Goal: Task Accomplishment & Management: Manage account settings

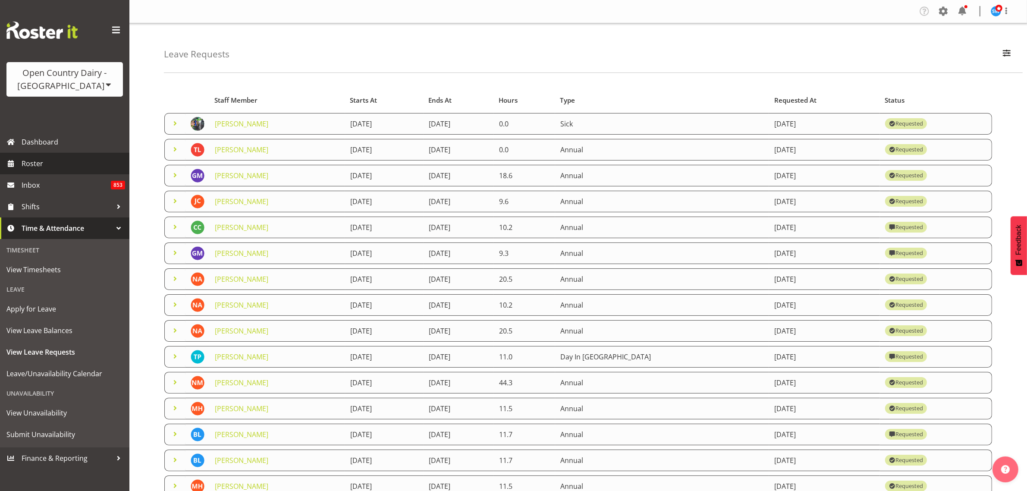
click at [46, 160] on span "Roster" at bounding box center [74, 163] width 104 height 13
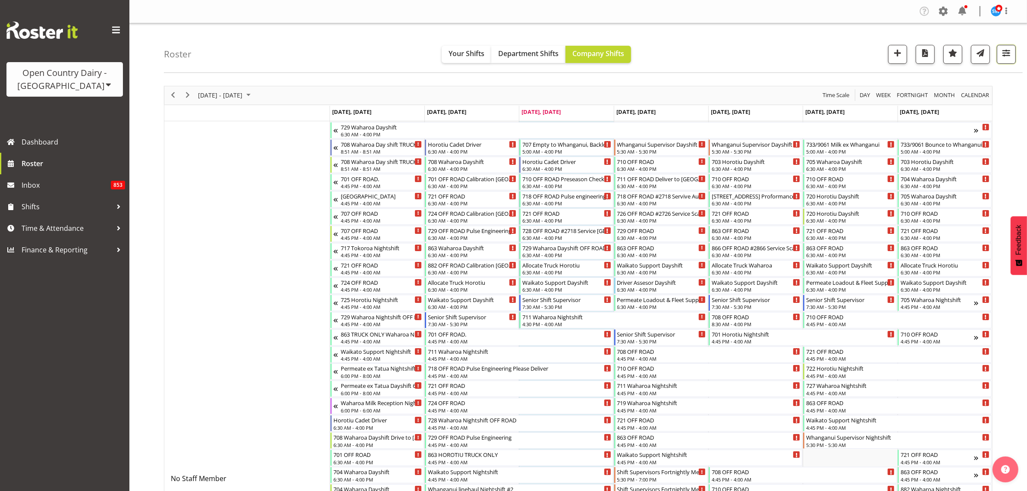
click at [1005, 51] on span "button" at bounding box center [1006, 52] width 11 height 11
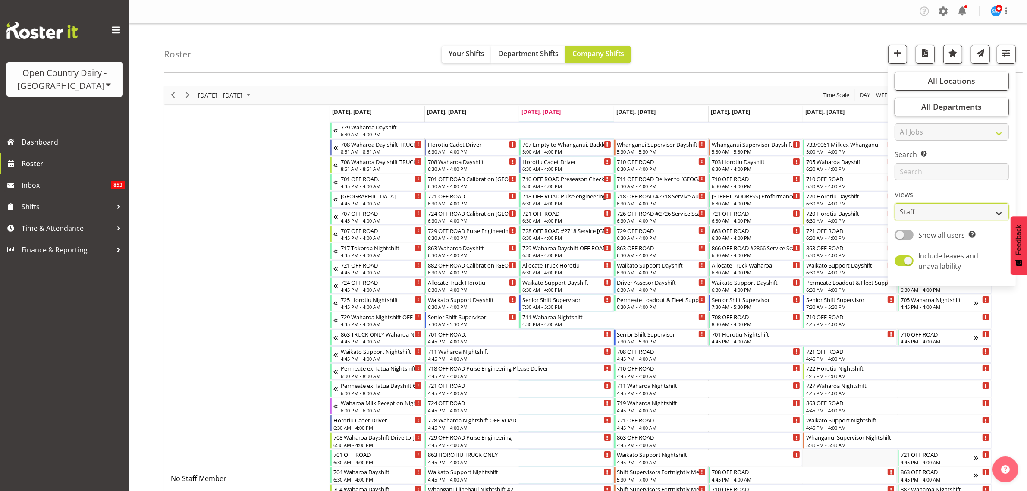
click at [992, 207] on select "Staff Role Shift - Horizontal Shift - Vertical Staff - Location" at bounding box center [951, 211] width 114 height 17
select select "shiftH"
click at [895, 203] on select "Staff Role Shift - Horizontal Shift - Vertical Staff - Location" at bounding box center [951, 211] width 114 height 17
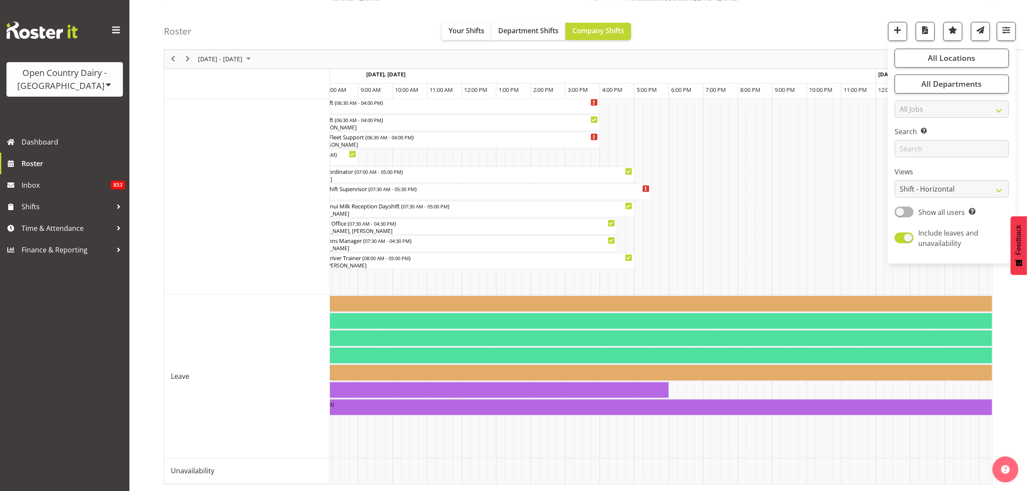
scroll to position [0, 2737]
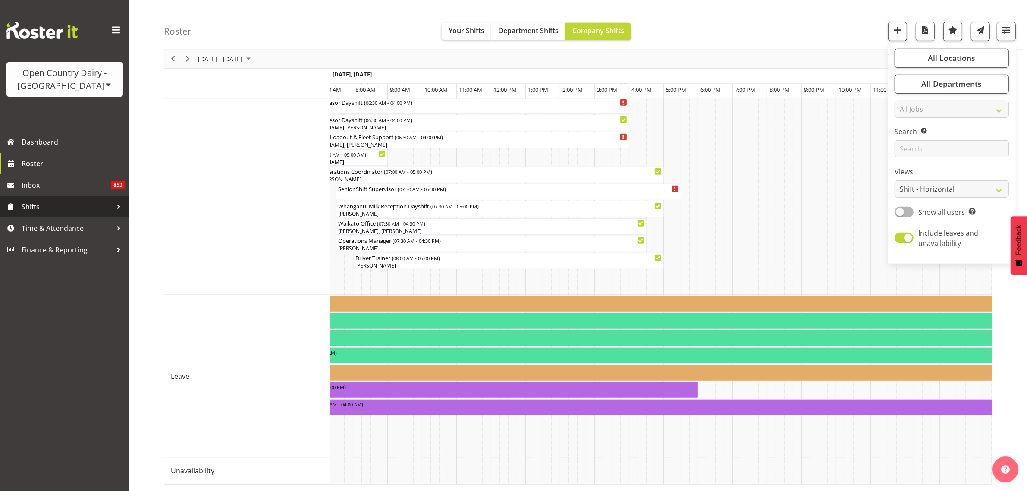
click at [33, 210] on span "Shifts" at bounding box center [67, 206] width 91 height 13
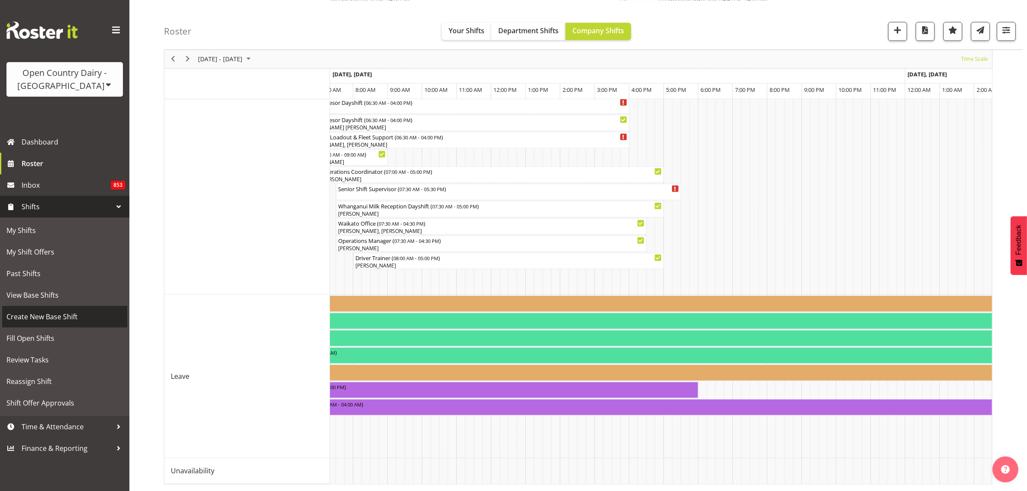
click at [56, 314] on span "Create New Base Shift" at bounding box center [64, 316] width 116 height 13
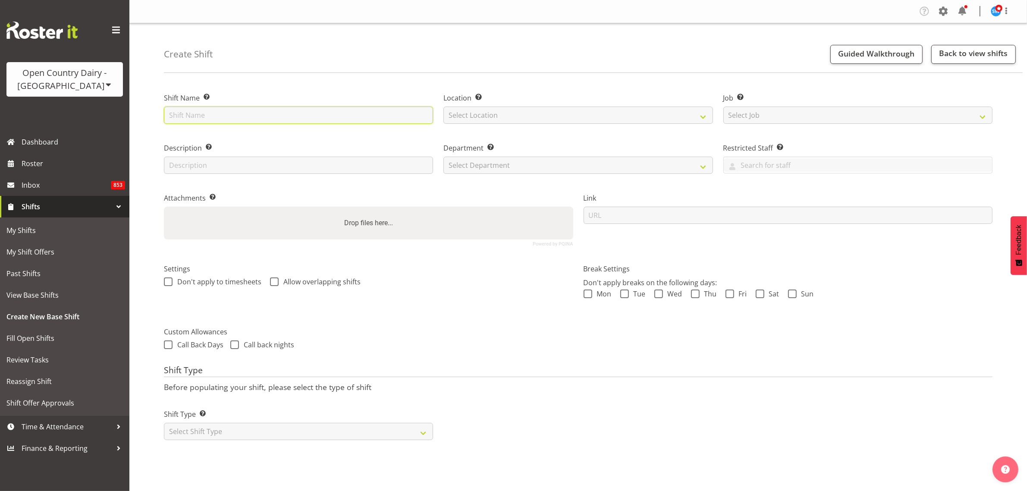
click at [335, 119] on input "text" at bounding box center [298, 115] width 269 height 17
type input "S"
type input "Waikato Supervisors Bi Monthly Meeting"
click at [561, 117] on select "Select Location Ingredients Waharoa Office Waikato Milk Whanganui Office" at bounding box center [577, 115] width 269 height 17
select select "1040"
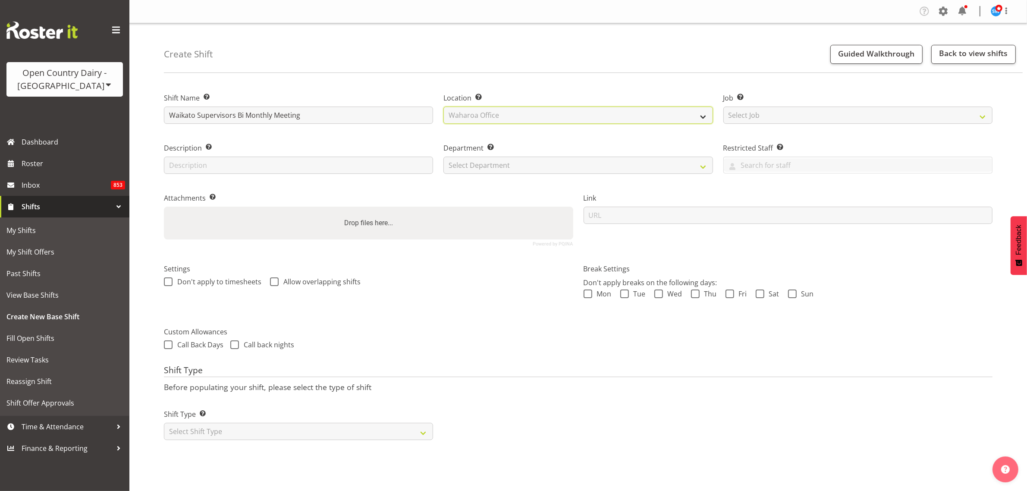
click at [443, 107] on select "Select Location Ingredients Waharoa Office Waikato Milk Whanganui Office" at bounding box center [577, 115] width 269 height 17
click at [736, 120] on select "Select Job Create new job Driver Driver supervisor Support" at bounding box center [857, 115] width 269 height 17
select select "9568"
click at [723, 107] on select "Select Job Create new job Driver Driver supervisor Support" at bounding box center [857, 115] width 269 height 17
click at [356, 165] on input "text" at bounding box center [298, 165] width 269 height 17
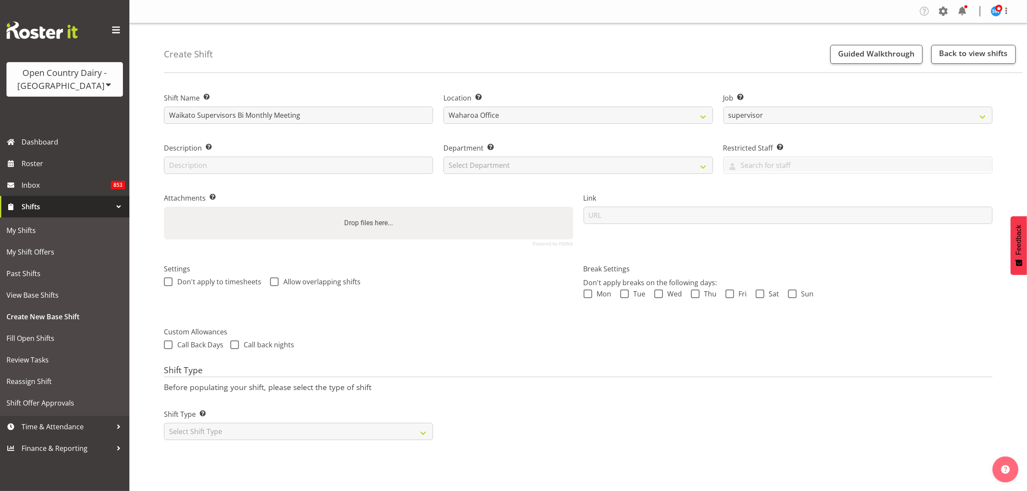
click at [411, 132] on div "Description Provide a description of the shift if required." at bounding box center [298, 156] width 279 height 50
click at [681, 169] on select "Select Department 701 702 703 704 705 706 707 708 709 710 711 712 713 714 715 7…" at bounding box center [577, 165] width 269 height 17
select select "732"
click at [443, 157] on select "Select Department 701 702 703 704 705 706 707 708 709 710 711 712 713 714 715 7…" at bounding box center [577, 165] width 269 height 17
click at [427, 432] on select "Select Shift Type One Off Shift Recurring Shift Rotating Shift" at bounding box center [298, 431] width 269 height 17
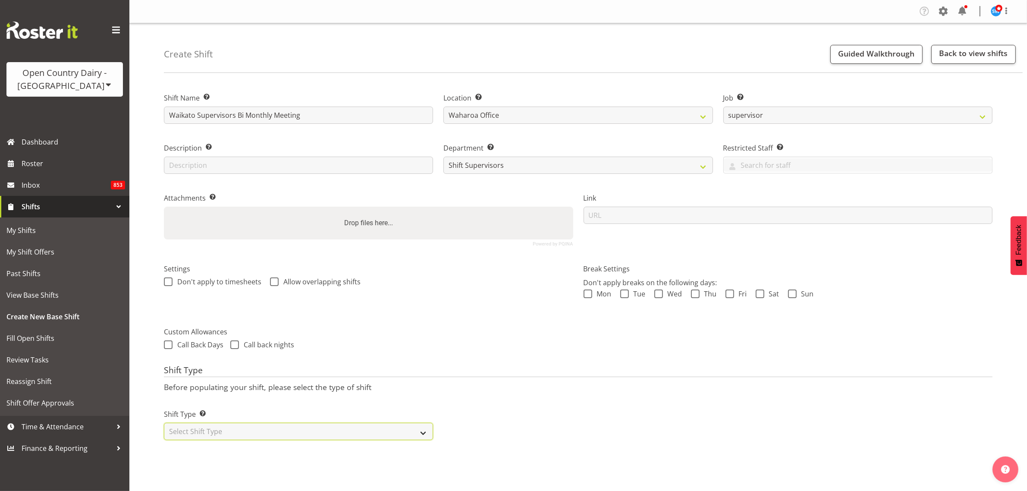
select select "recurring"
click at [164, 424] on select "Select Shift Type One Off Shift Recurring Shift Rotating Shift" at bounding box center [298, 431] width 269 height 17
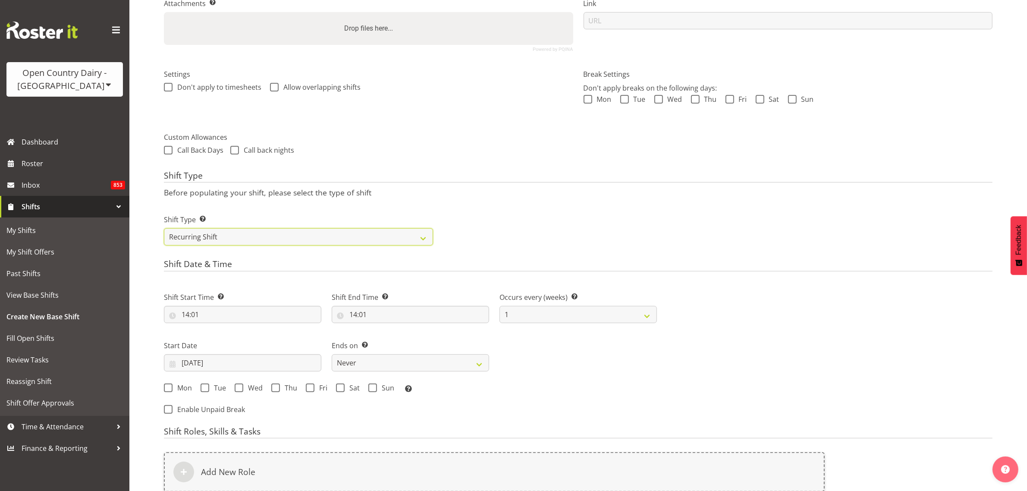
scroll to position [216, 0]
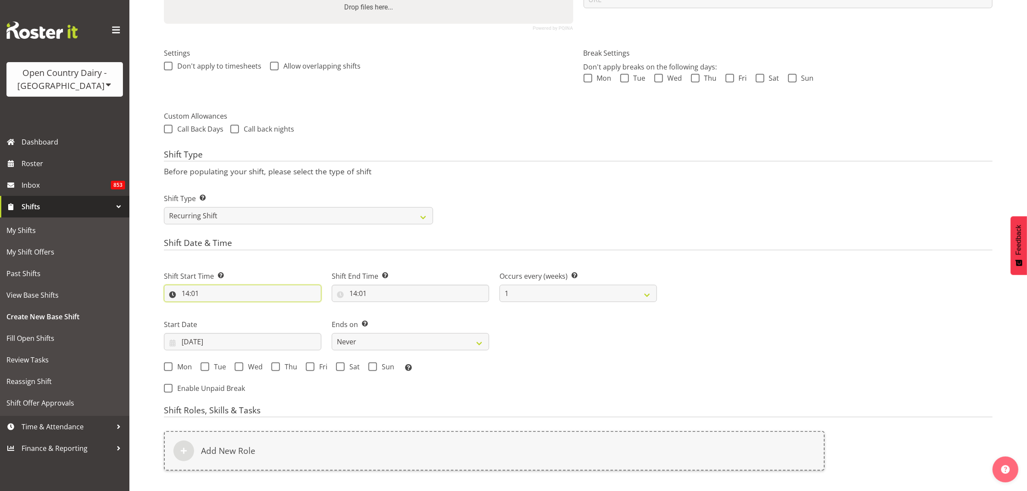
click at [188, 293] on input "14:01" at bounding box center [242, 293] width 157 height 17
click at [220, 311] on select "00 01 02 03 04 05 06 07 08 09 10 11 12 13 14 15 16 17 18 19 20 21 22 23" at bounding box center [222, 315] width 19 height 17
select select "17"
click at [213, 308] on select "00 01 02 03 04 05 06 07 08 09 10 11 12 13 14 15 16 17 18 19 20 21 22 23" at bounding box center [222, 315] width 19 height 17
type input "17:01"
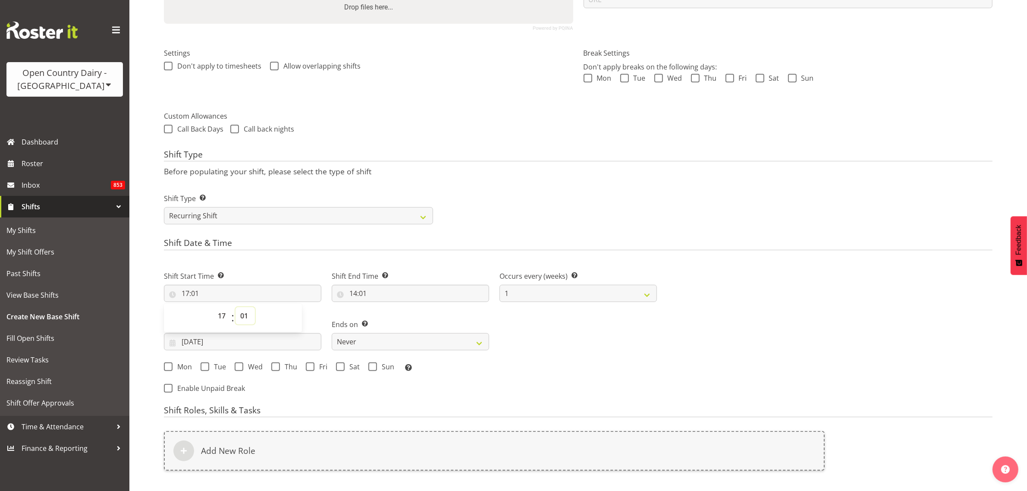
click at [244, 318] on select "00 01 02 03 04 05 06 07 08 09 10 11 12 13 14 15 16 17 18 19 20 21 22 23 24 25 2…" at bounding box center [244, 315] width 19 height 17
select select "30"
click at [235, 308] on select "00 01 02 03 04 05 06 07 08 09 10 11 12 13 14 15 16 17 18 19 20 21 22 23 24 25 2…" at bounding box center [244, 315] width 19 height 17
type input "17:30"
click at [515, 332] on div "Shift Start Time Set the time of the day you wish this shift to start 17:30 00 …" at bounding box center [410, 319] width 503 height 120
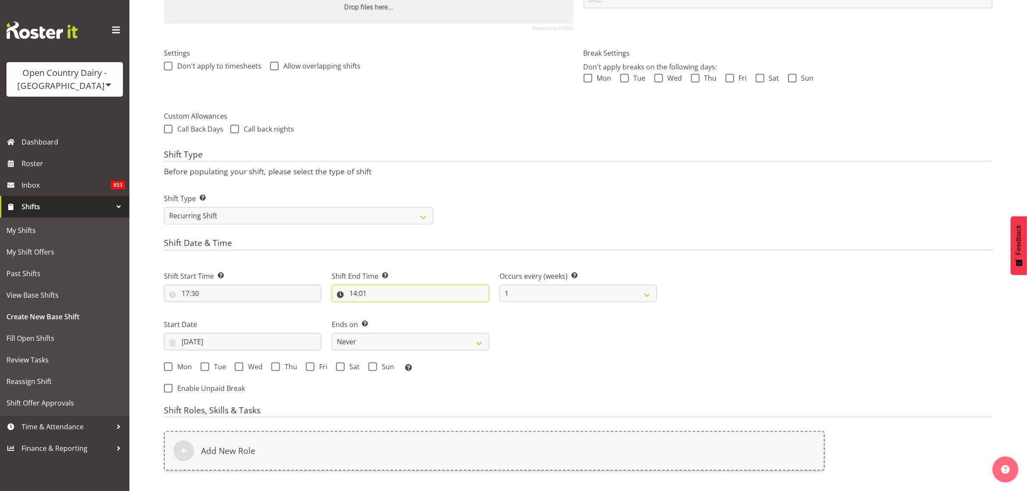
click at [354, 292] on input "14:01" at bounding box center [410, 293] width 157 height 17
click at [386, 314] on select "00 01 02 03 04 05 06 07 08 09 10 11 12 13 14 15 16 17 18 19 20 21 22 23" at bounding box center [390, 315] width 19 height 17
select select "19"
click at [381, 308] on select "00 01 02 03 04 05 06 07 08 09 10 11 12 13 14 15 16 17 18 19 20 21 22 23" at bounding box center [390, 315] width 19 height 17
type input "19:01"
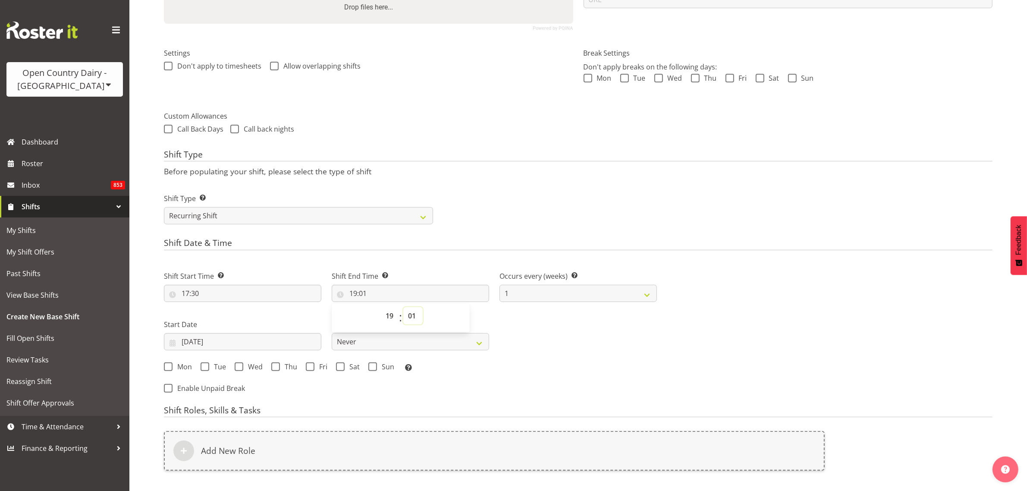
click at [410, 311] on select "00 01 02 03 04 05 06 07 08 09 10 11 12 13 14 15 16 17 18 19 20 21 22 23 24 25 2…" at bounding box center [412, 315] width 19 height 17
select select "30"
click at [403, 308] on select "00 01 02 03 04 05 06 07 08 09 10 11 12 13 14 15 16 17 18 19 20 21 22 23 24 25 2…" at bounding box center [412, 315] width 19 height 17
type input "19:30"
click at [521, 207] on div "Shift Type Shift Types: One Off – Select this if you would like a single shift …" at bounding box center [578, 205] width 839 height 48
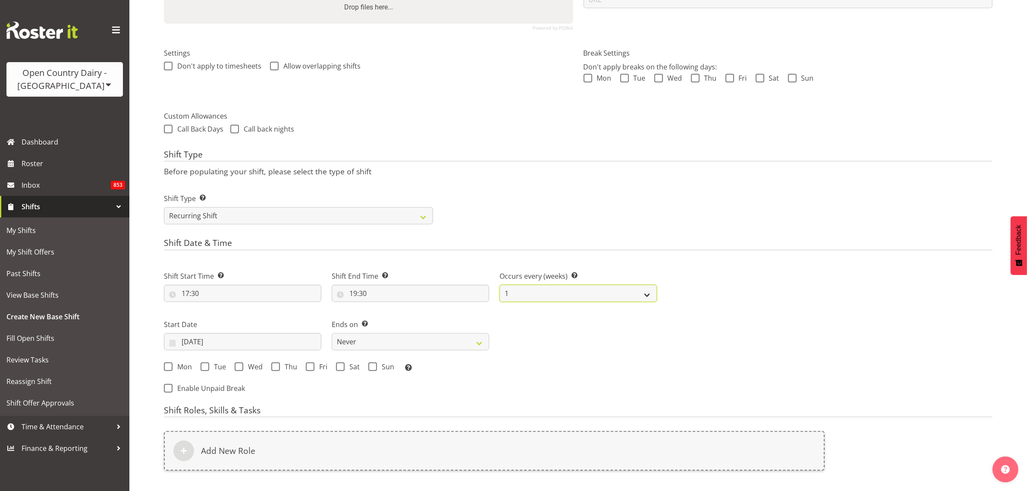
click at [648, 294] on select "1 2 3 4 5 6 7 8 9 10 11 12" at bounding box center [577, 293] width 157 height 17
select select "2"
click at [499, 285] on select "1 2 3 4 5 6 7 8 9 10 11 12" at bounding box center [577, 293] width 157 height 17
click at [654, 323] on div "Shift Start Time Set the time of the day you wish this shift to start 17:30 00 …" at bounding box center [410, 319] width 503 height 120
click at [277, 368] on span at bounding box center [275, 366] width 9 height 9
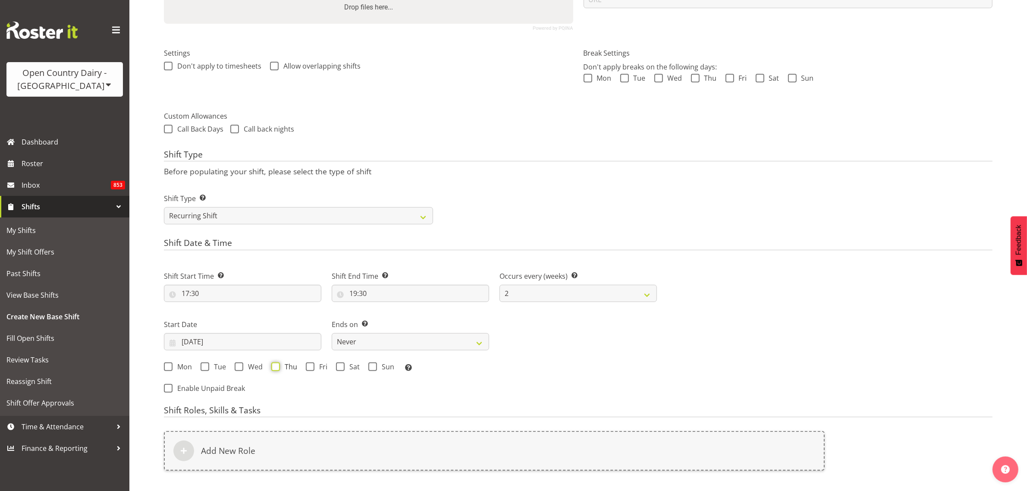
click at [277, 368] on input "Thu" at bounding box center [274, 367] width 6 height 6
checkbox input "true"
click at [577, 369] on div "Mon Tue Wed Thu Fri Sat Sun Select the days of the week you wish to create this…" at bounding box center [410, 367] width 493 height 11
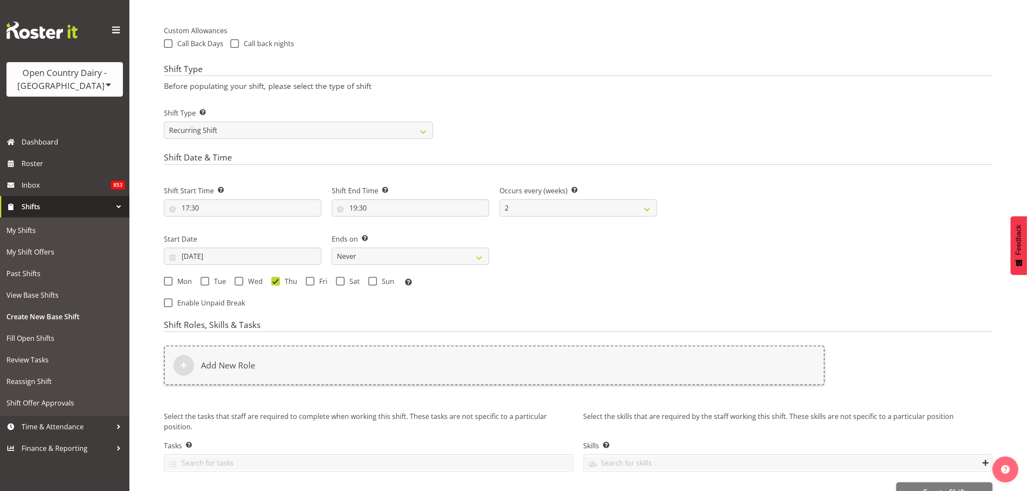
scroll to position [323, 0]
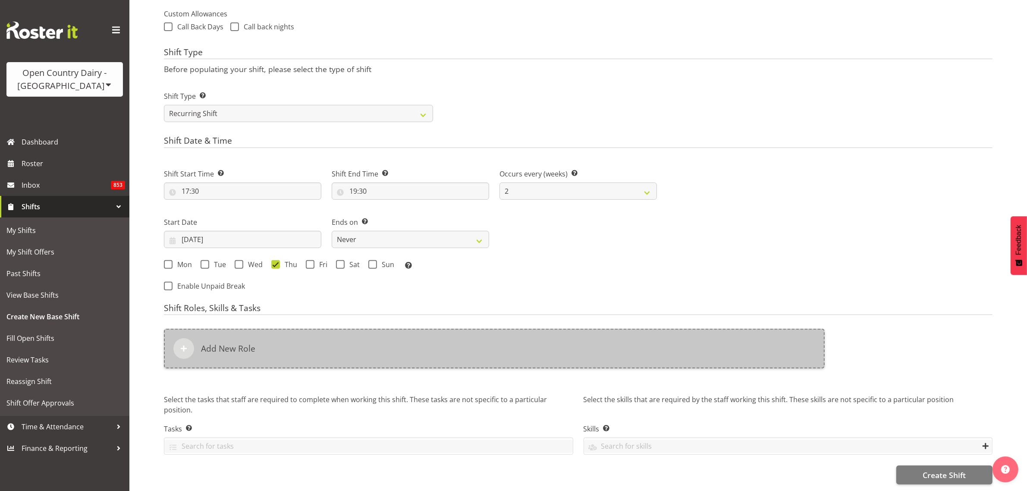
click at [249, 348] on h6 "Add New Role" at bounding box center [228, 348] width 54 height 10
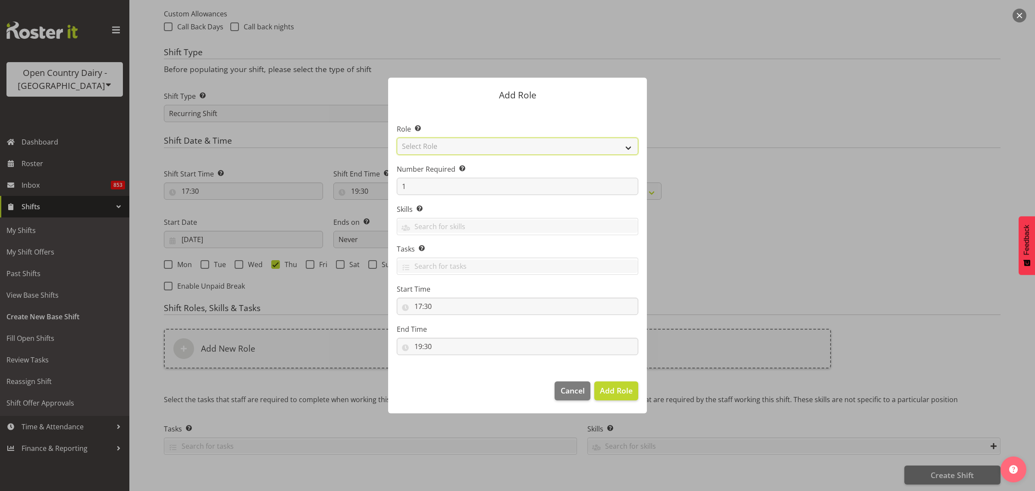
click at [615, 145] on select "Select Role Cadet Driver Crew Leader Driver Driver Buddy Driver Assessor Dayshi…" at bounding box center [518, 146] width 242 height 17
select select "1167"
click at [397, 138] on select "Select Role Cadet Driver Crew Leader Driver Driver Buddy Driver Assessor Dayshi…" at bounding box center [518, 146] width 242 height 17
click at [625, 391] on span "Add Role" at bounding box center [616, 390] width 33 height 10
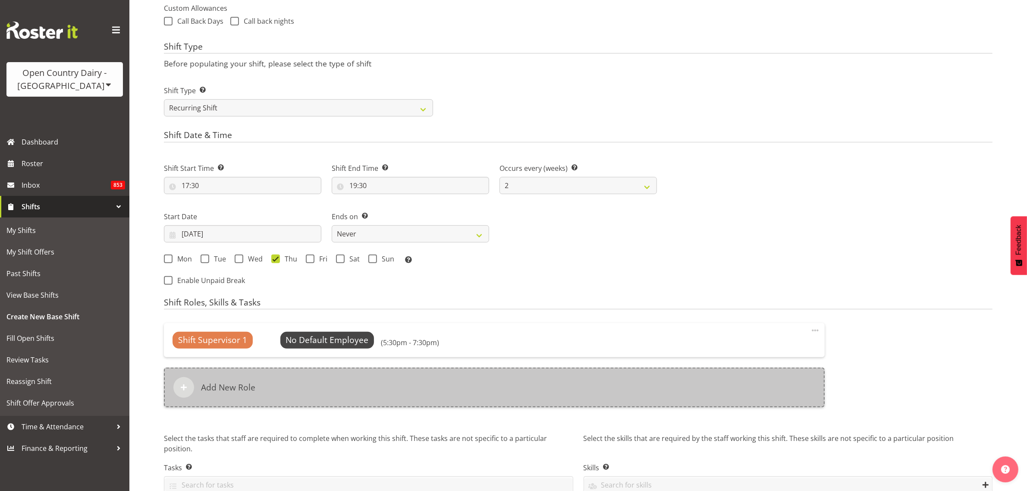
click at [221, 386] on h6 "Add New Role" at bounding box center [228, 387] width 54 height 10
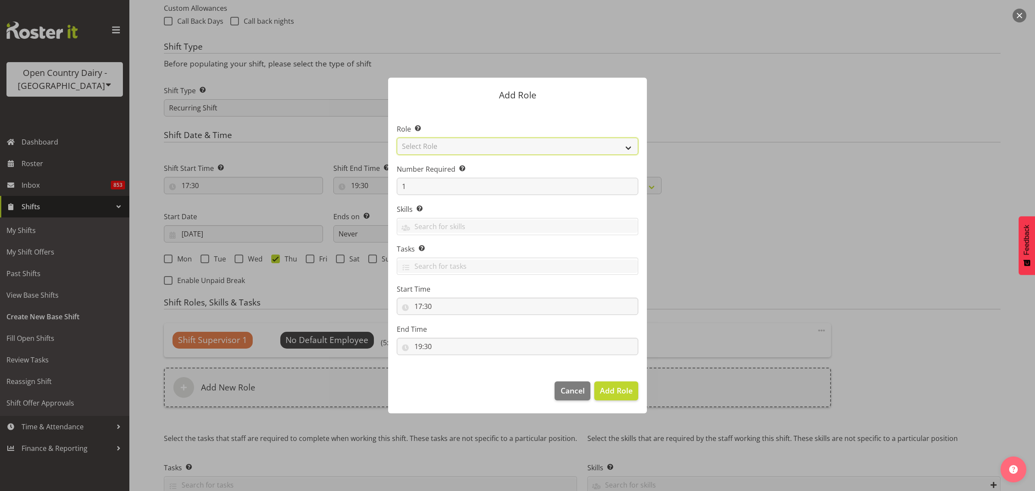
click at [626, 148] on select "Select Role Cadet Driver Crew Leader Driver Driver Buddy Driver Assessor Dayshi…" at bounding box center [518, 146] width 242 height 17
select select "1167"
click at [397, 138] on select "Select Role Cadet Driver Crew Leader Driver Driver Buddy Driver Assessor Dayshi…" at bounding box center [518, 146] width 242 height 17
click at [611, 387] on span "Add Role" at bounding box center [616, 390] width 33 height 10
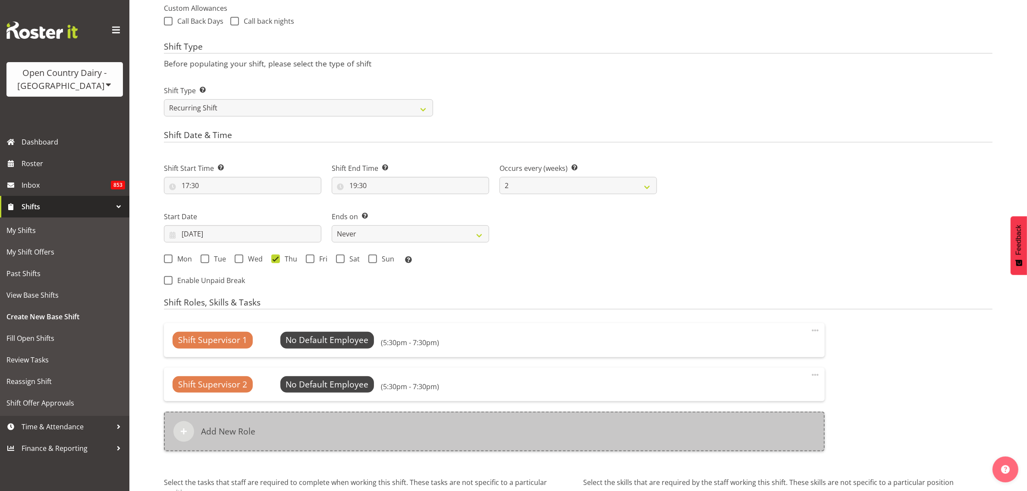
click at [234, 434] on h6 "Add New Role" at bounding box center [228, 431] width 54 height 10
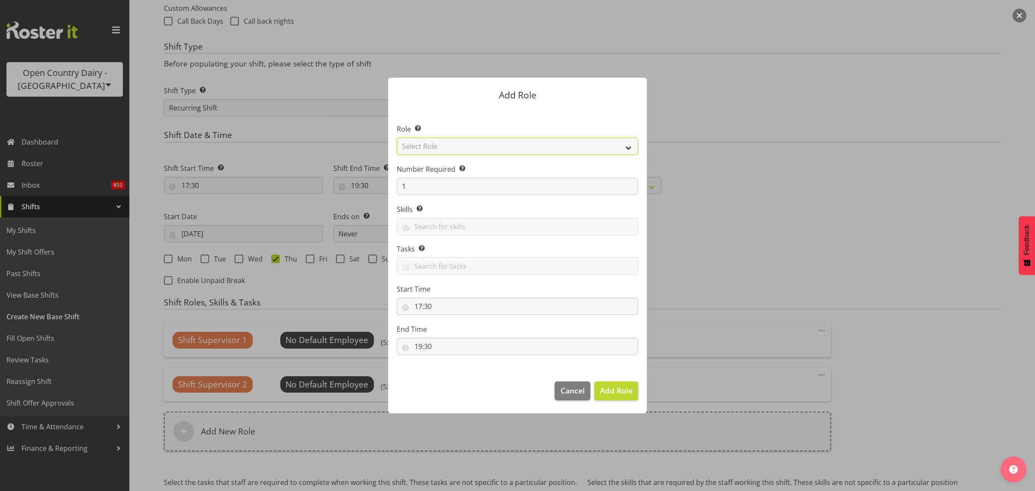
click at [627, 144] on select "Select Role Cadet Driver Crew Leader Driver Driver Buddy Driver Assessor Dayshi…" at bounding box center [518, 146] width 242 height 17
select select "1167"
click at [397, 138] on select "Select Role Cadet Driver Crew Leader Driver Driver Buddy Driver Assessor Dayshi…" at bounding box center [518, 146] width 242 height 17
click at [619, 394] on span "Add Role" at bounding box center [616, 390] width 33 height 10
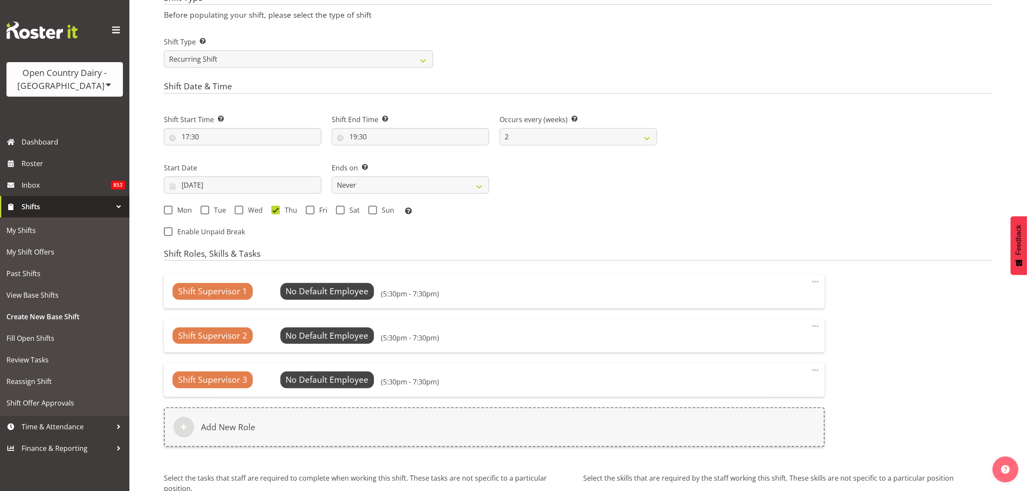
scroll to position [431, 0]
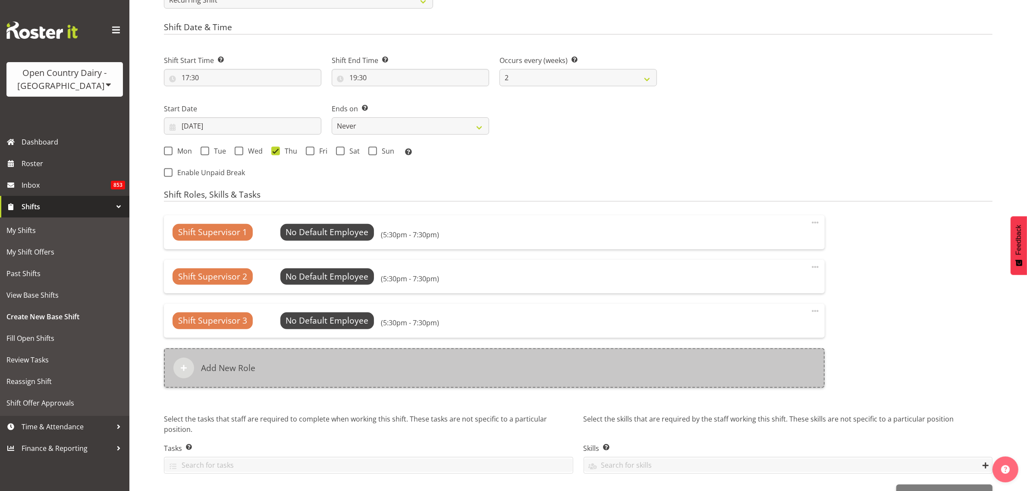
click at [236, 370] on h6 "Add New Role" at bounding box center [228, 368] width 54 height 10
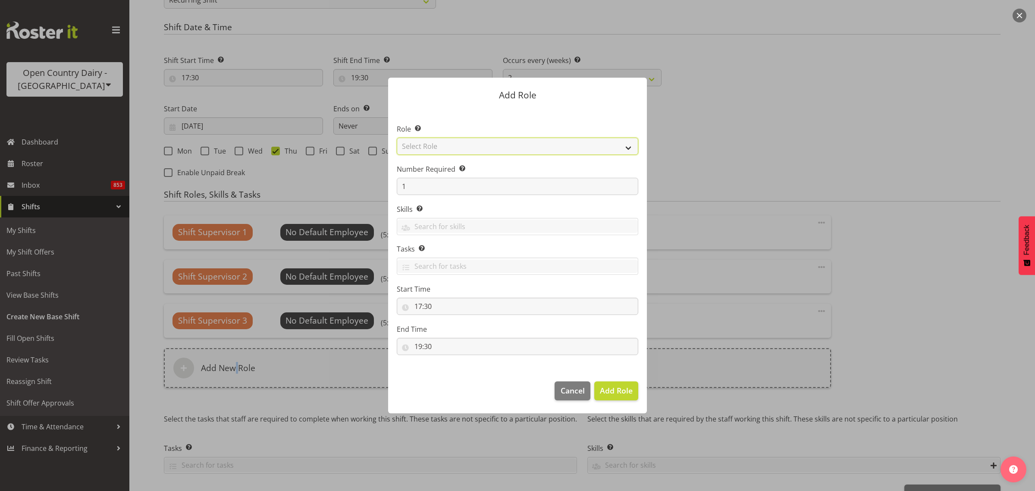
click at [628, 143] on select "Select Role Cadet Driver Crew Leader Driver Driver Buddy Driver Assessor Dayshi…" at bounding box center [518, 146] width 242 height 17
select select "1167"
click at [397, 138] on select "Select Role Cadet Driver Crew Leader Driver Driver Buddy Driver Assessor Dayshi…" at bounding box center [518, 146] width 242 height 17
click at [612, 391] on span "Add Role" at bounding box center [616, 390] width 33 height 10
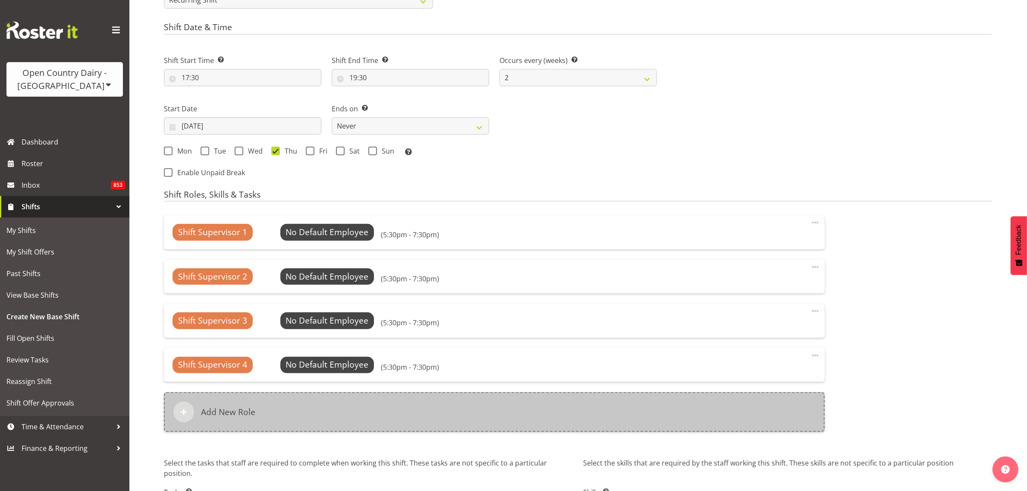
click at [215, 411] on h6 "Add New Role" at bounding box center [228, 412] width 54 height 10
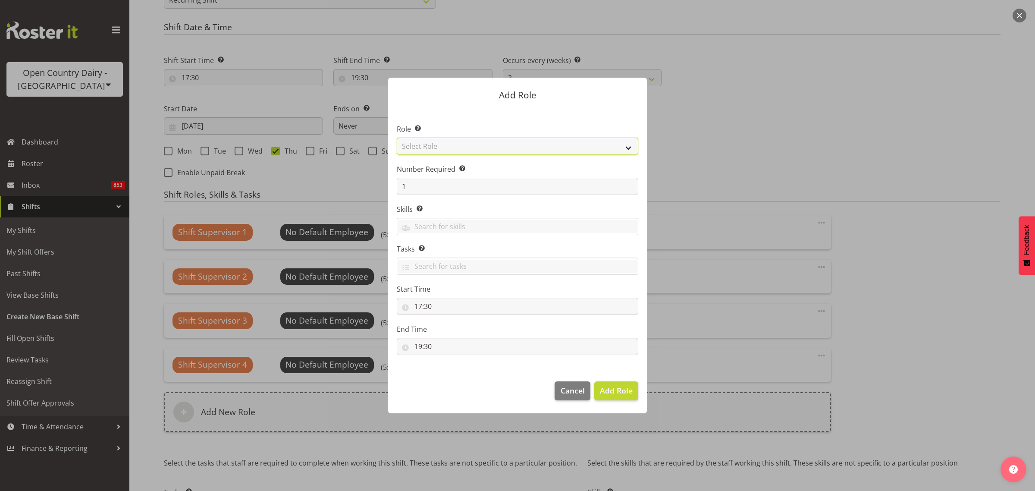
click at [628, 148] on select "Select Role Cadet Driver Crew Leader Driver Driver Buddy Driver Assessor Dayshi…" at bounding box center [518, 146] width 242 height 17
select select "1167"
click at [397, 138] on select "Select Role Cadet Driver Crew Leader Driver Driver Buddy Driver Assessor Dayshi…" at bounding box center [518, 146] width 242 height 17
click at [628, 387] on span "Add Role" at bounding box center [616, 390] width 33 height 10
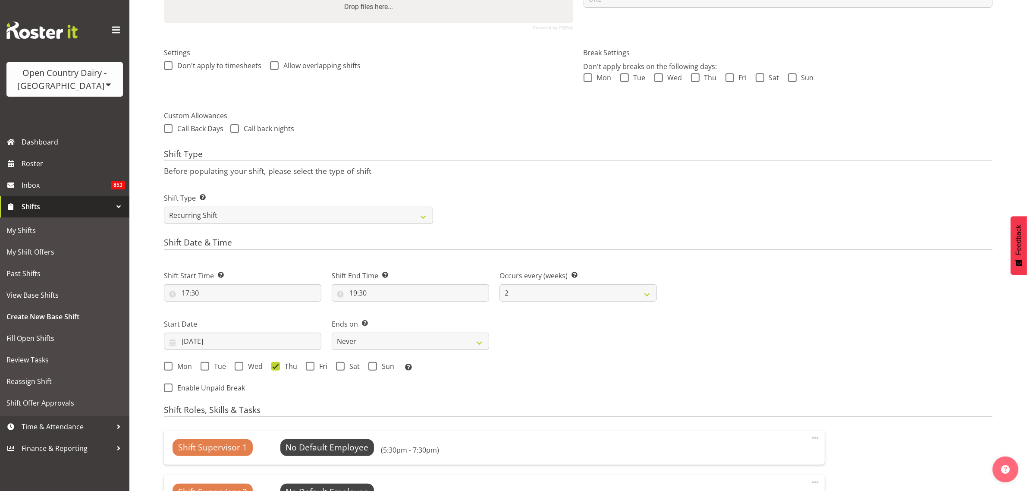
scroll to position [216, 0]
drag, startPoint x: 273, startPoint y: 66, endPoint x: 277, endPoint y: 75, distance: 11.0
click at [273, 66] on span at bounding box center [274, 66] width 9 height 9
click at [273, 66] on input "Allow overlapping shifts" at bounding box center [273, 66] width 6 height 6
checkbox input "true"
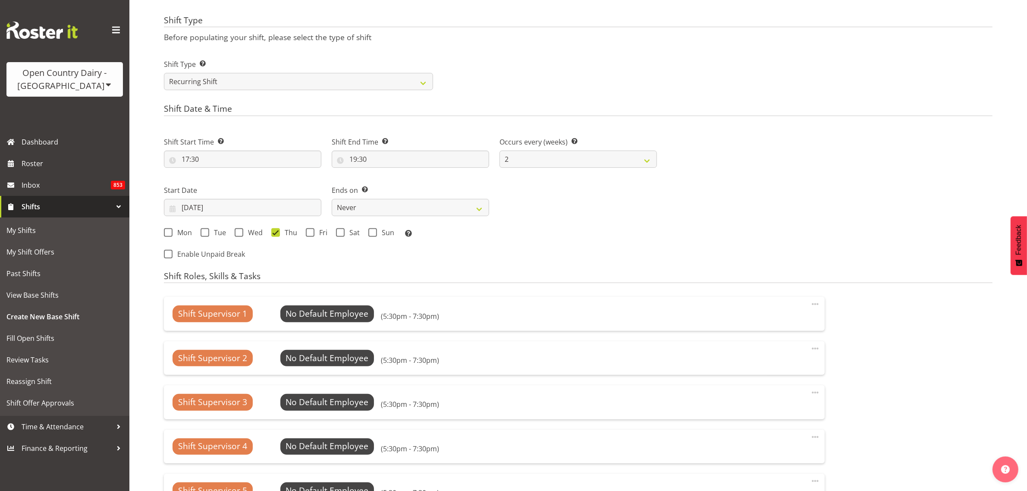
scroll to position [331, 0]
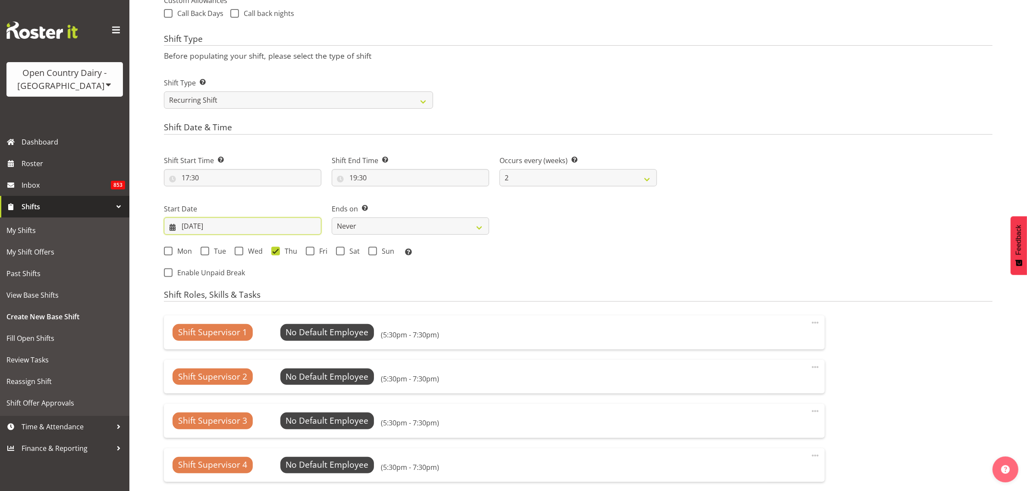
click at [214, 227] on input "13/08/2025" at bounding box center [242, 225] width 157 height 17
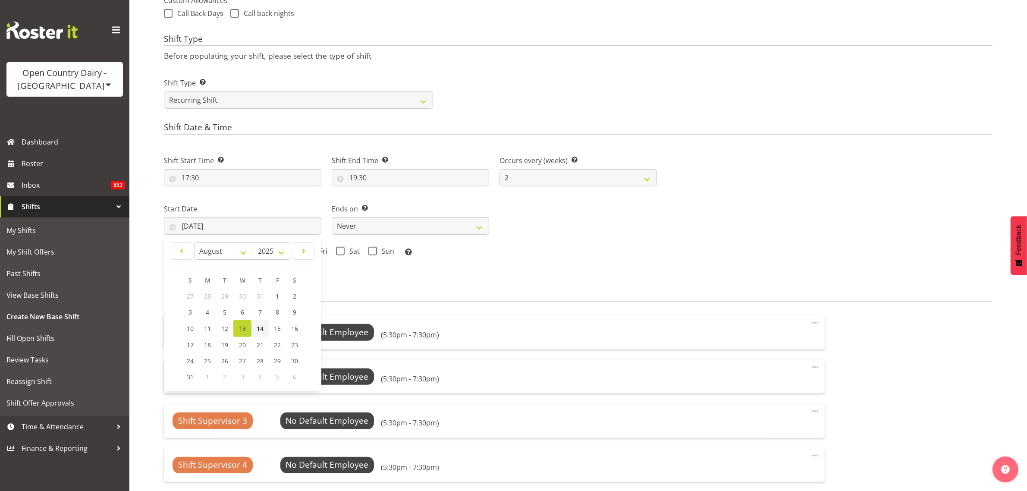
click at [262, 328] on span "14" at bounding box center [260, 328] width 7 height 8
type input "14/08/2025"
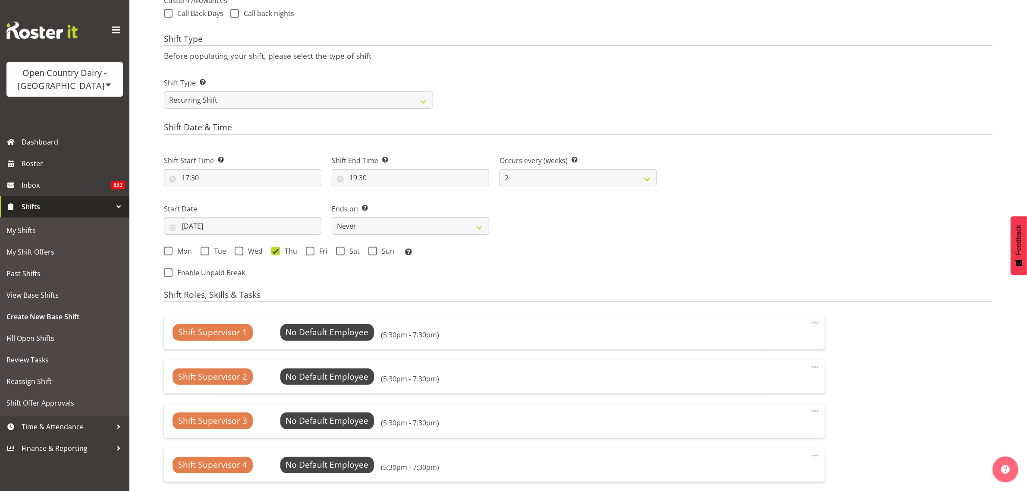
click at [633, 242] on div "Mon Tue Wed Thu Fri Sat Sun Select the days of the week you wish to create this…" at bounding box center [410, 251] width 503 height 23
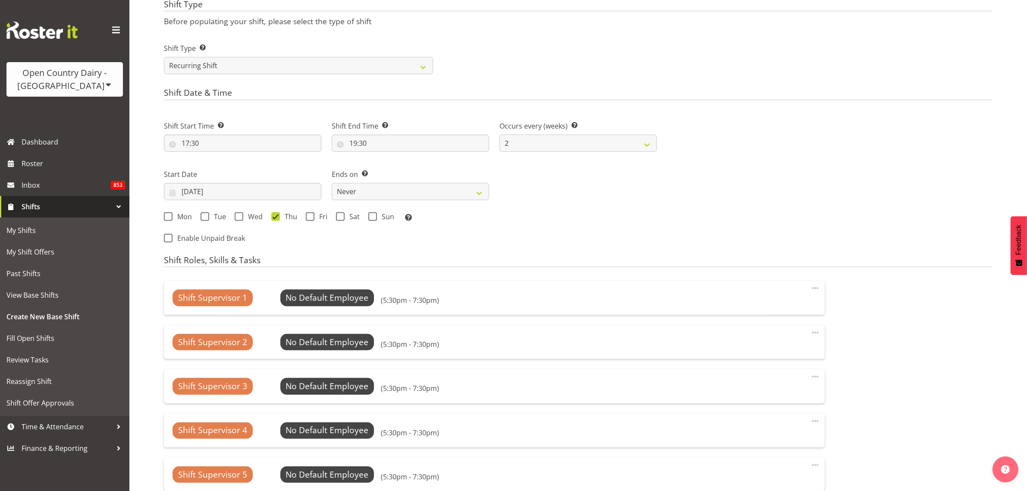
scroll to position [547, 0]
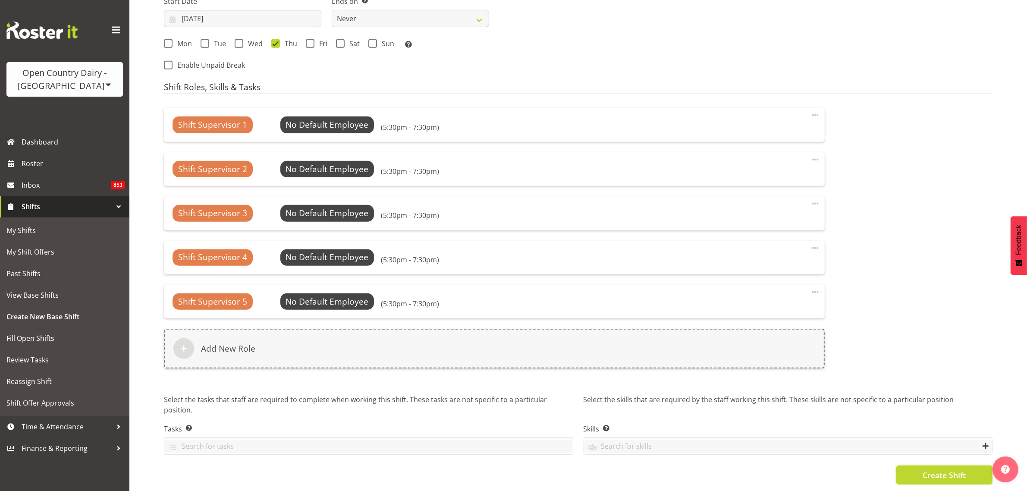
click at [928, 469] on span "Create Shift" at bounding box center [944, 474] width 43 height 11
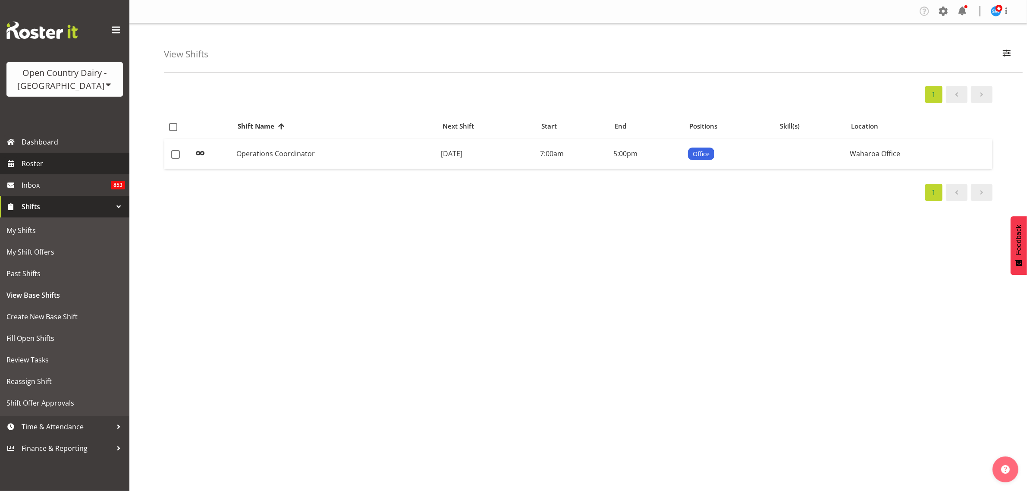
click at [40, 163] on span "Roster" at bounding box center [74, 163] width 104 height 13
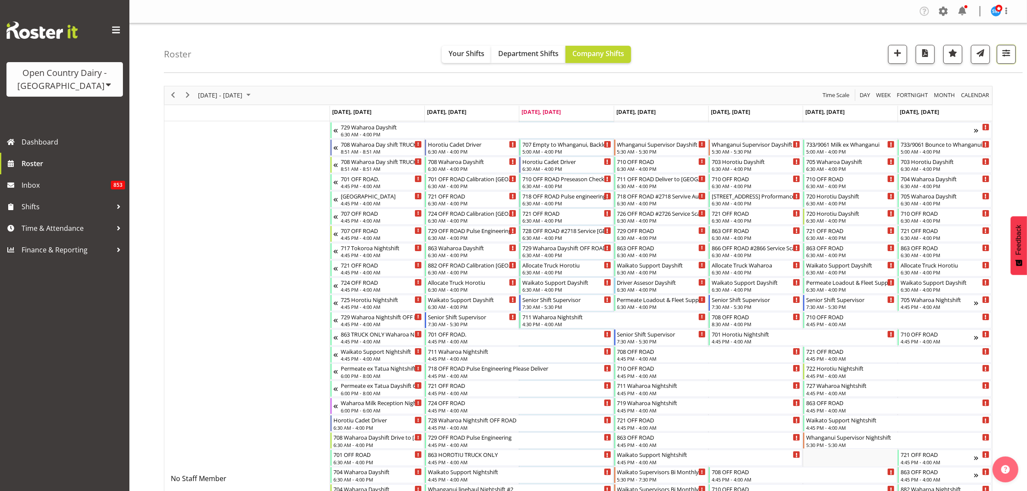
click at [1011, 57] on span "button" at bounding box center [1006, 52] width 11 height 11
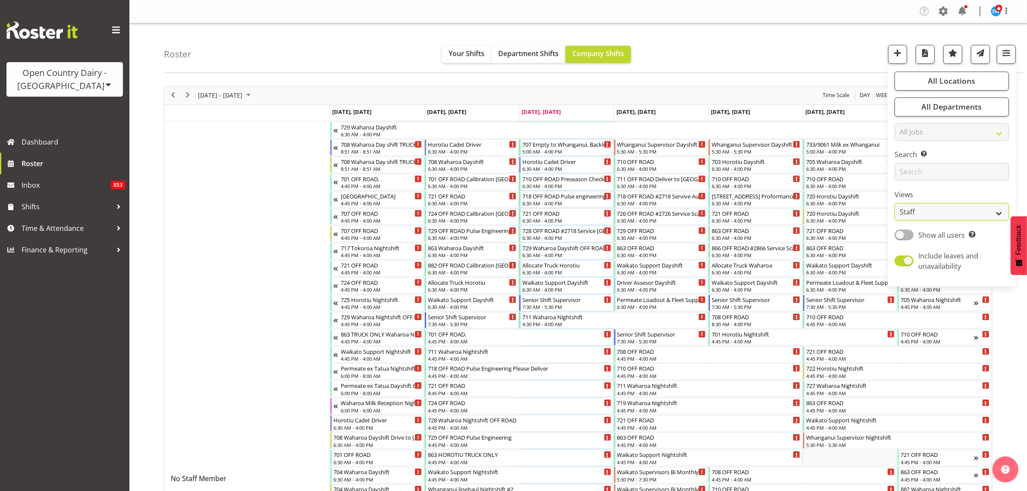
click at [981, 210] on select "Staff Role Shift - Horizontal Shift - Vertical Staff - Location" at bounding box center [951, 211] width 114 height 17
select select "shiftH"
click at [895, 203] on select "Staff Role Shift - Horizontal Shift - Vertical Staff - Location" at bounding box center [951, 211] width 114 height 17
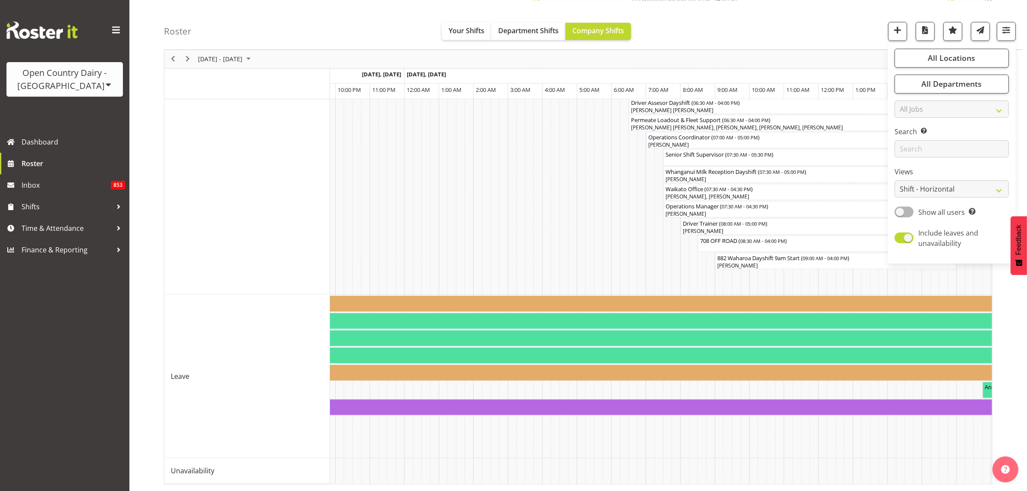
scroll to position [0, 3267]
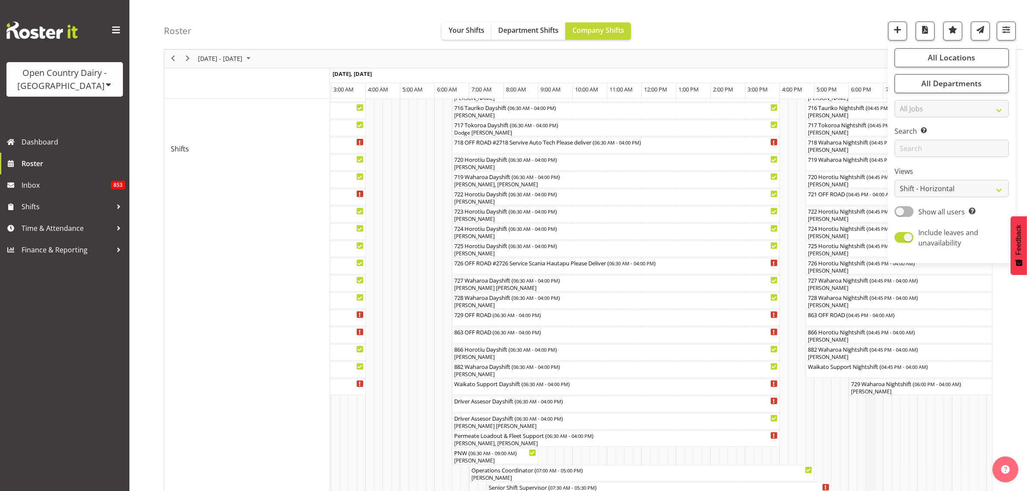
click at [869, 419] on td "Timeline Week of August 13, 2025" at bounding box center [870, 149] width 9 height 888
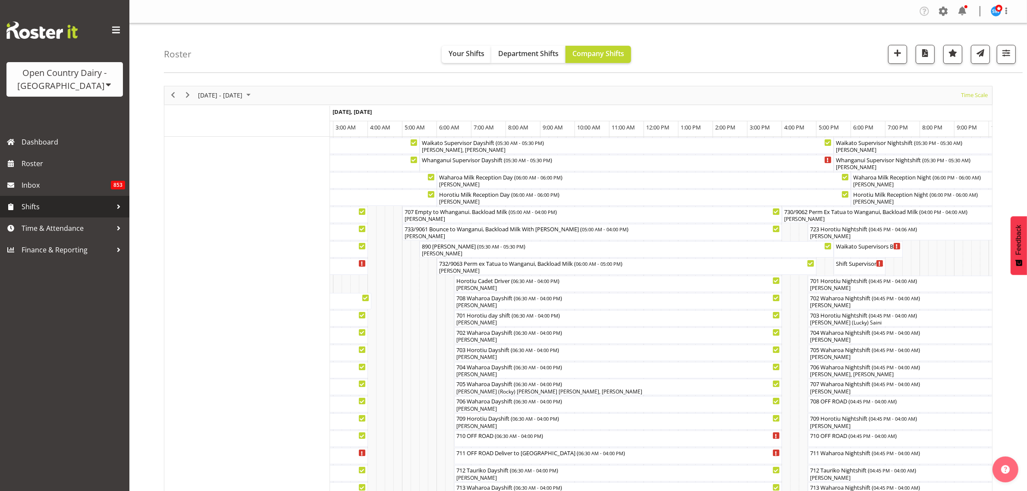
click at [37, 206] on span "Shifts" at bounding box center [67, 206] width 91 height 13
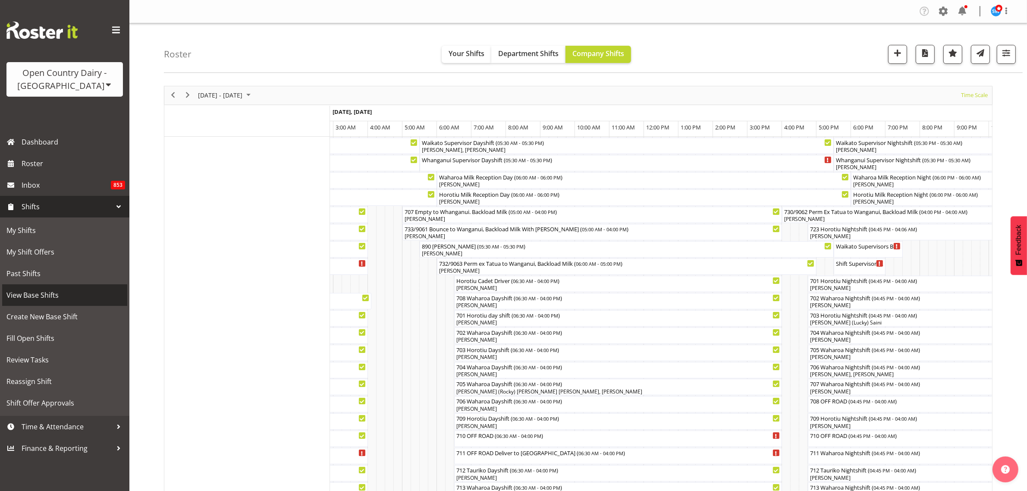
click at [37, 296] on span "View Base Shifts" at bounding box center [64, 295] width 116 height 13
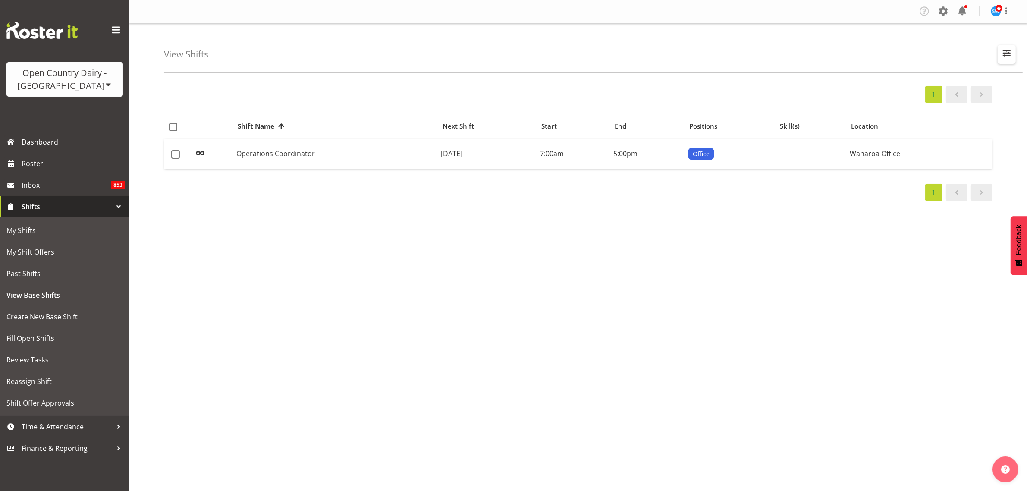
click at [1001, 56] on span "button" at bounding box center [1006, 52] width 11 height 11
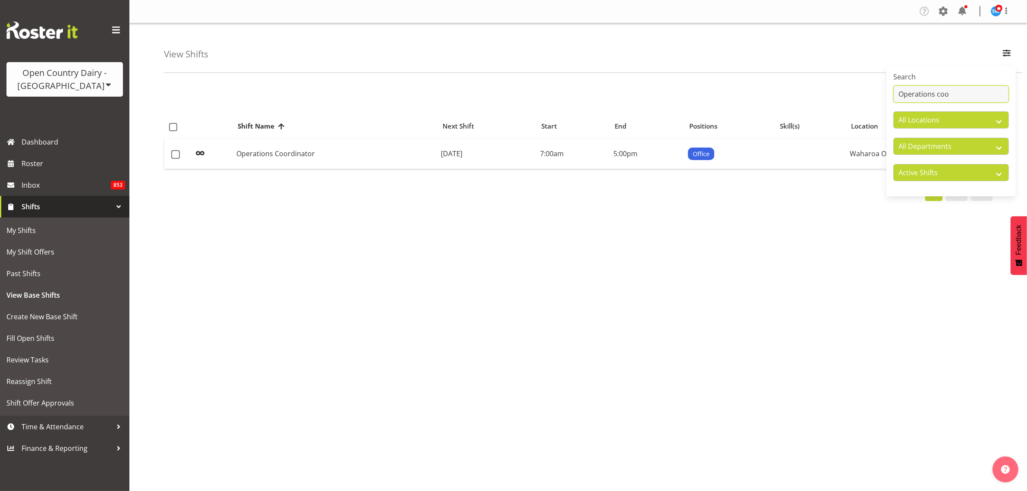
drag, startPoint x: 973, startPoint y: 94, endPoint x: 855, endPoint y: 91, distance: 118.2
click at [855, 91] on div "View Shifts Search Operations coo All Locations Containers [GEOGRAPHIC_DATA] In…" at bounding box center [578, 223] width 898 height 401
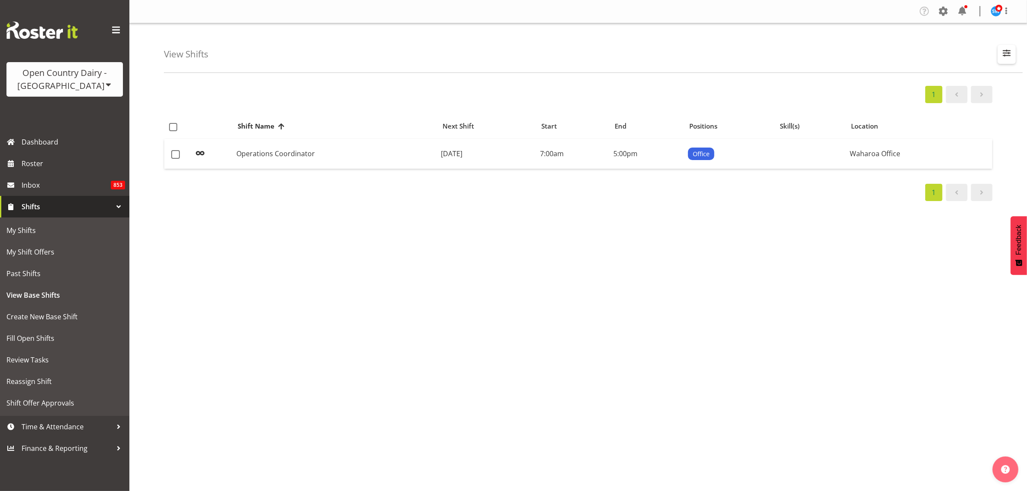
click at [1009, 56] on span "button" at bounding box center [1006, 52] width 11 height 11
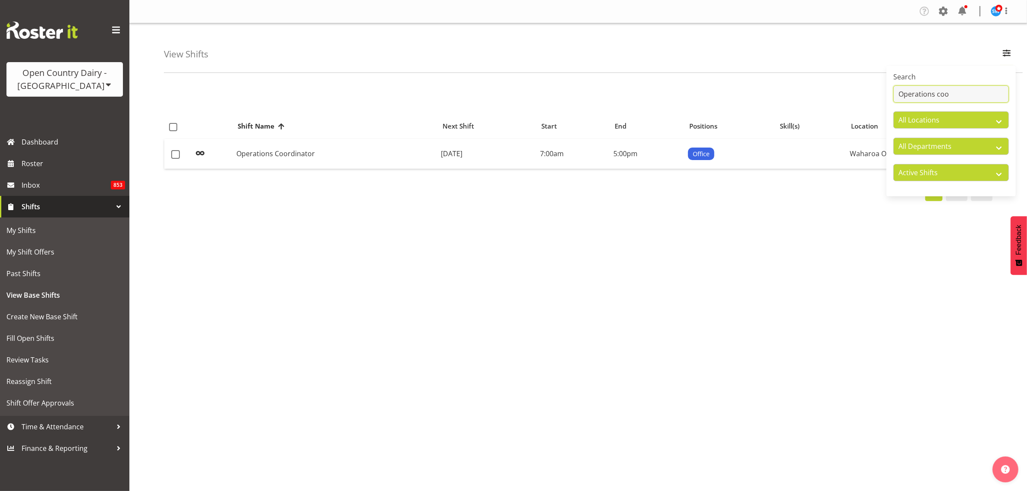
click at [981, 95] on input "Operations coo" at bounding box center [951, 93] width 116 height 17
type input "O"
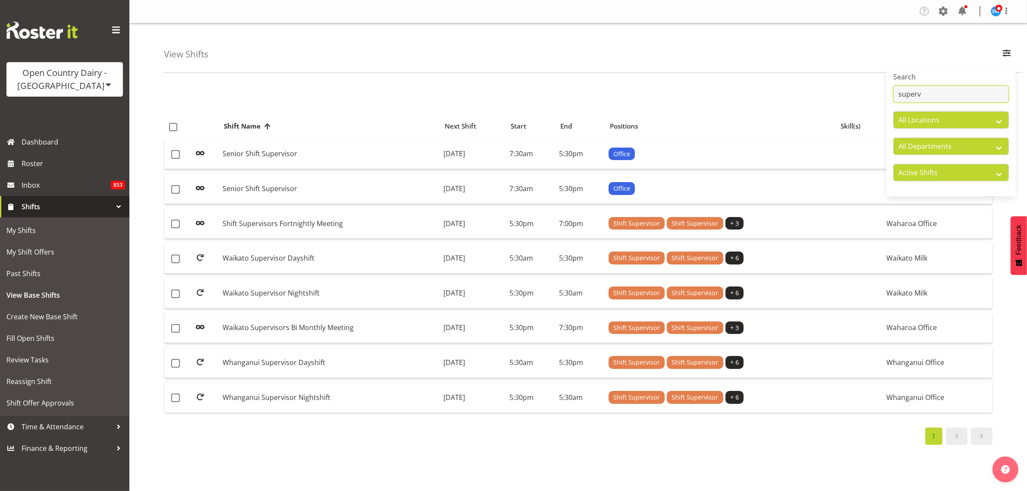
type input "superv"
click at [631, 55] on div "View Shifts Search superv All Locations Containers [GEOGRAPHIC_DATA] Ingredient…" at bounding box center [593, 48] width 859 height 50
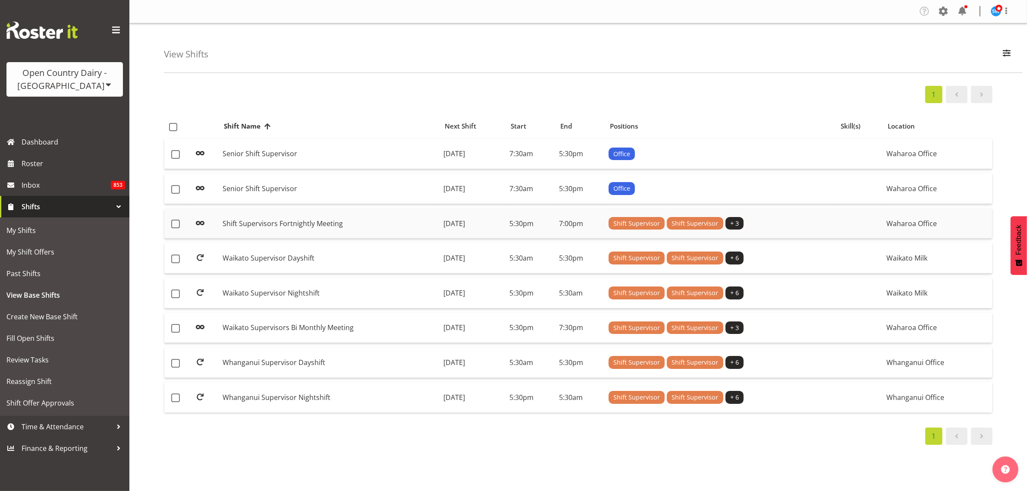
click at [248, 220] on td "Shift Supervisors Fortnightly Meeting" at bounding box center [329, 223] width 221 height 31
click at [447, 324] on td "[DATE]" at bounding box center [473, 328] width 66 height 31
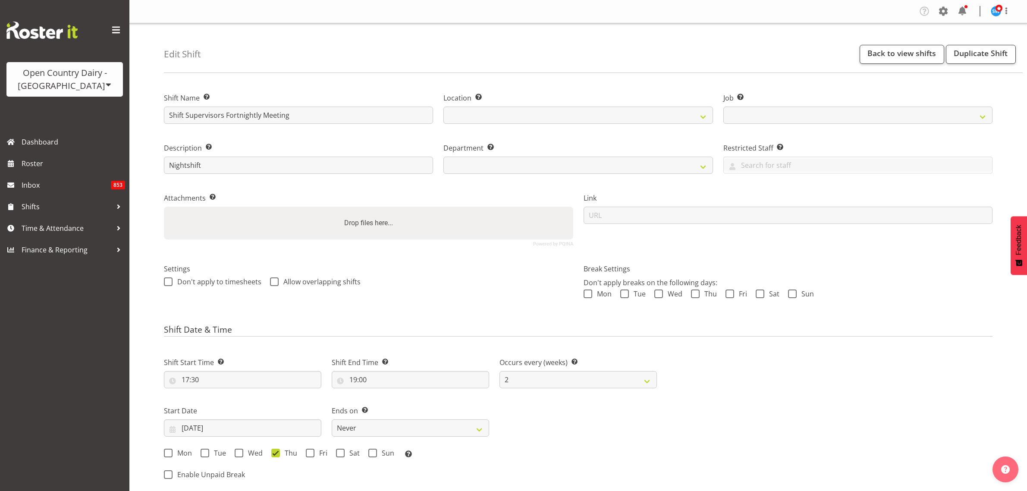
select select
select select "2"
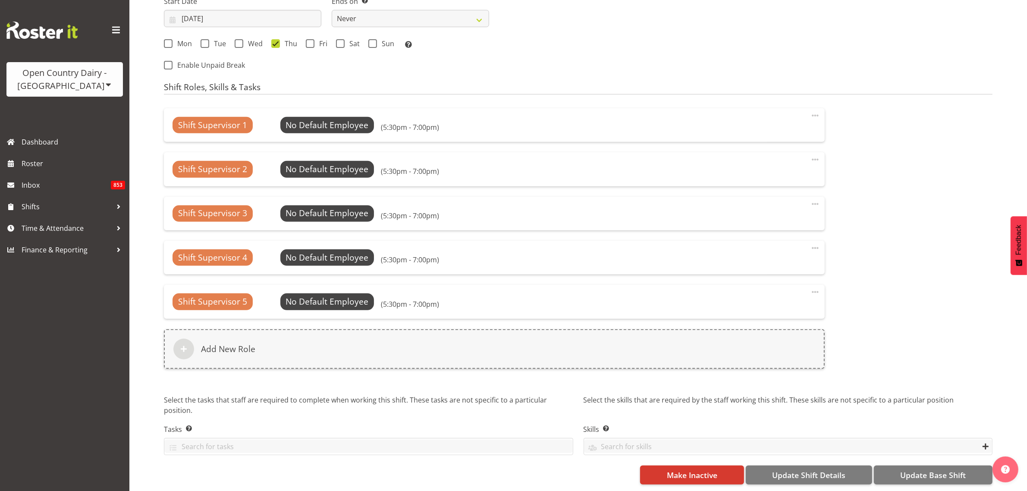
select select
select select "9568"
select select
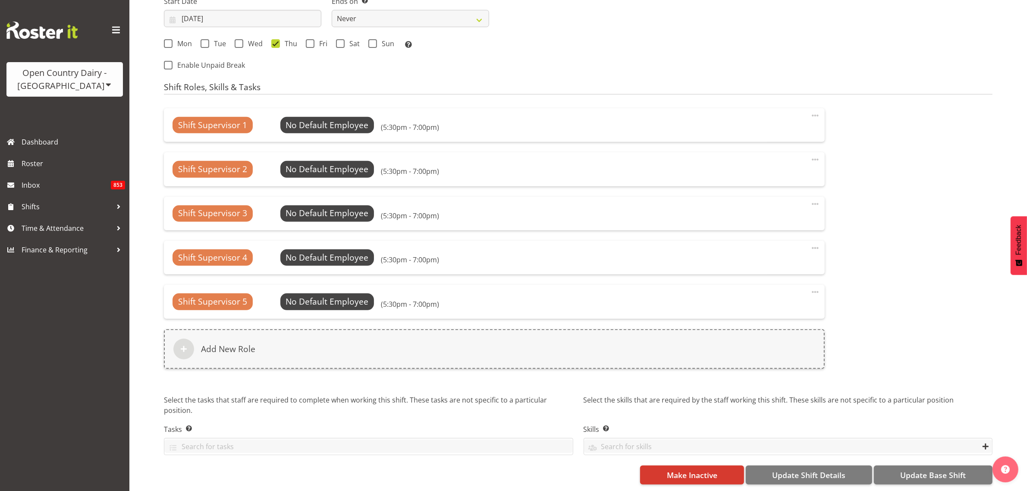
select select "1040"
select select "732"
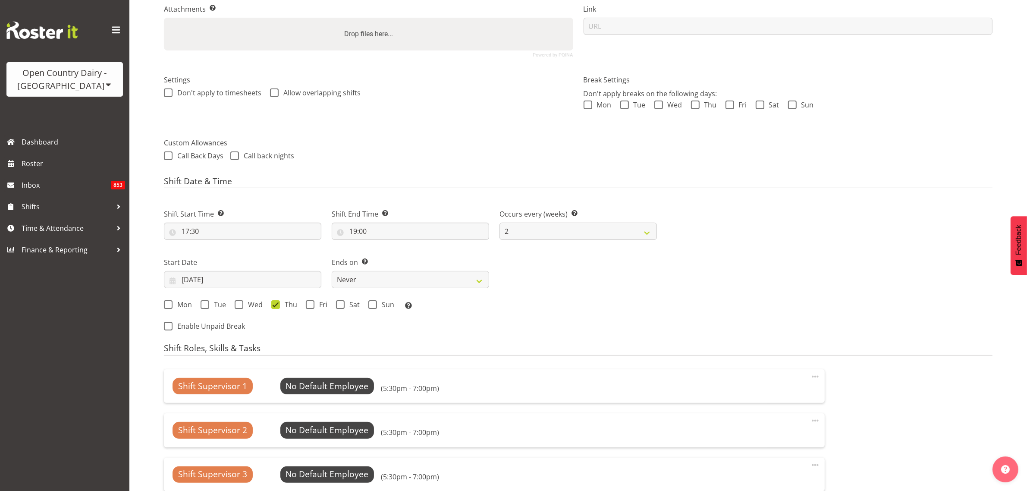
scroll to position [0, 0]
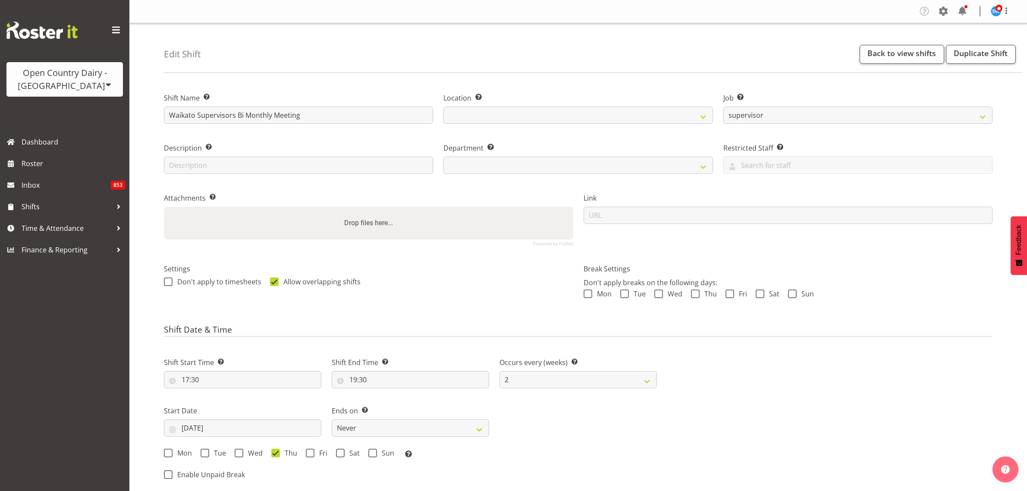
select select "9568"
select select "2"
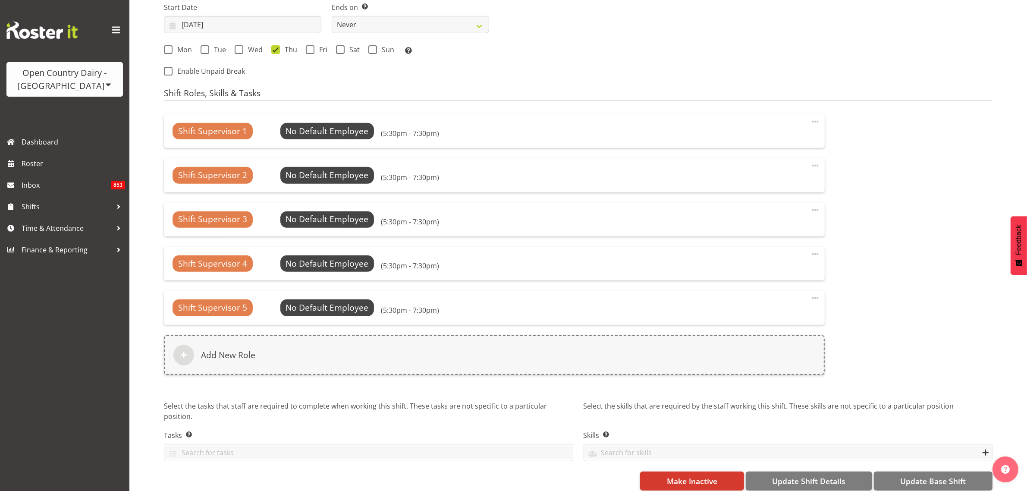
select select
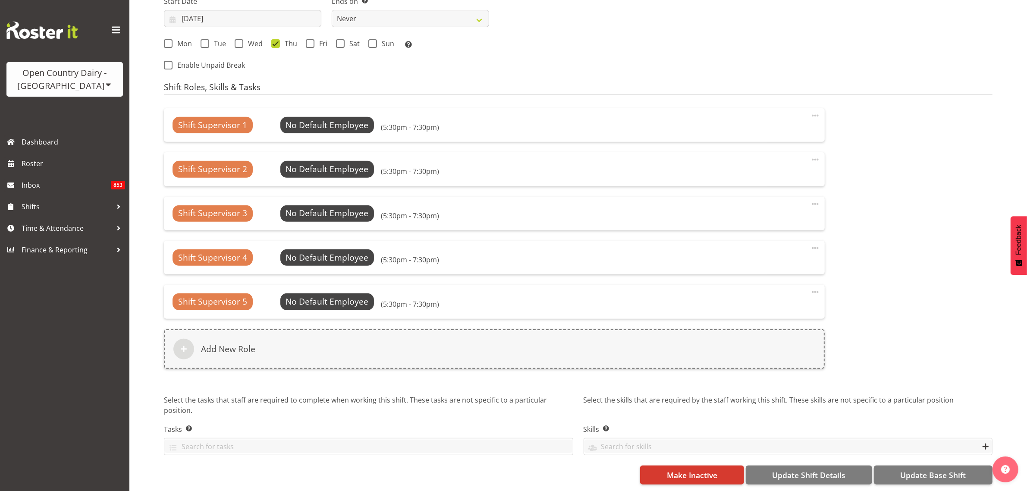
select select
select select "1040"
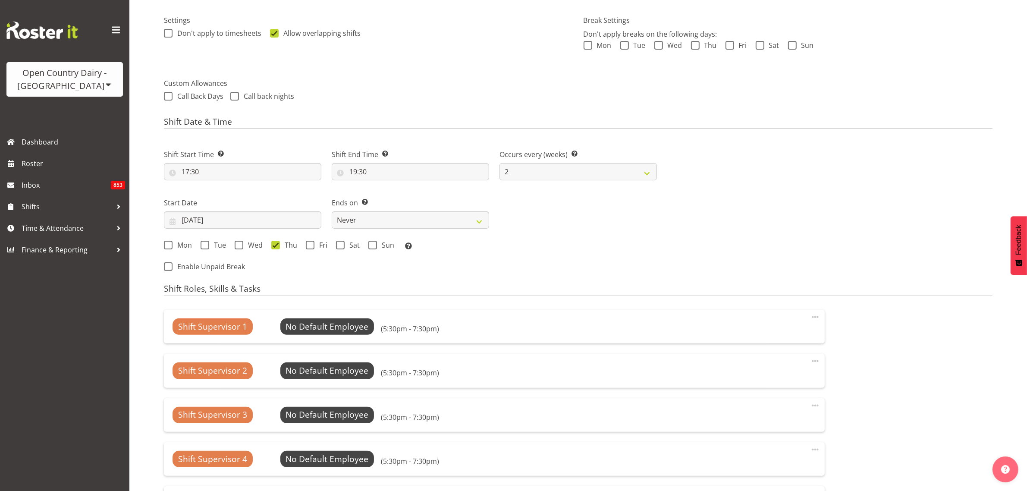
scroll to position [458, 0]
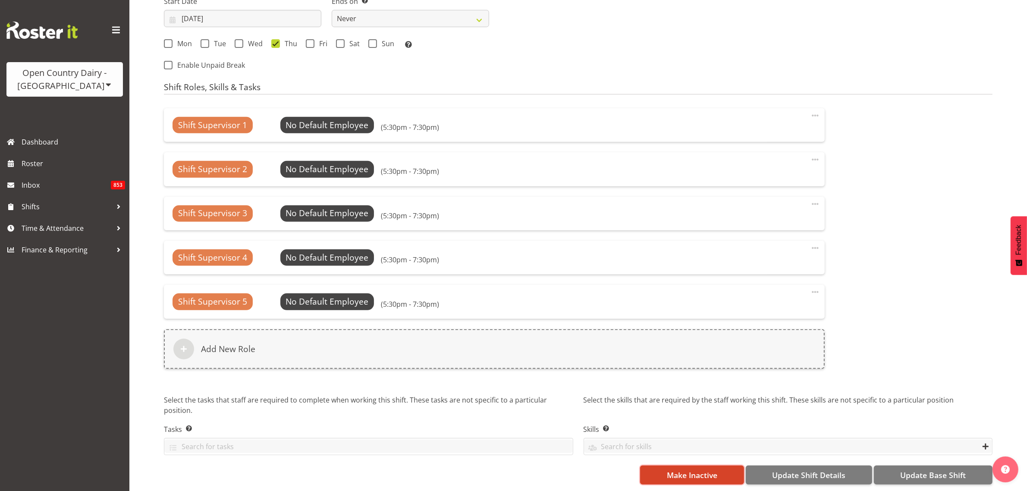
click at [722, 466] on button "Make Inactive" at bounding box center [692, 474] width 104 height 19
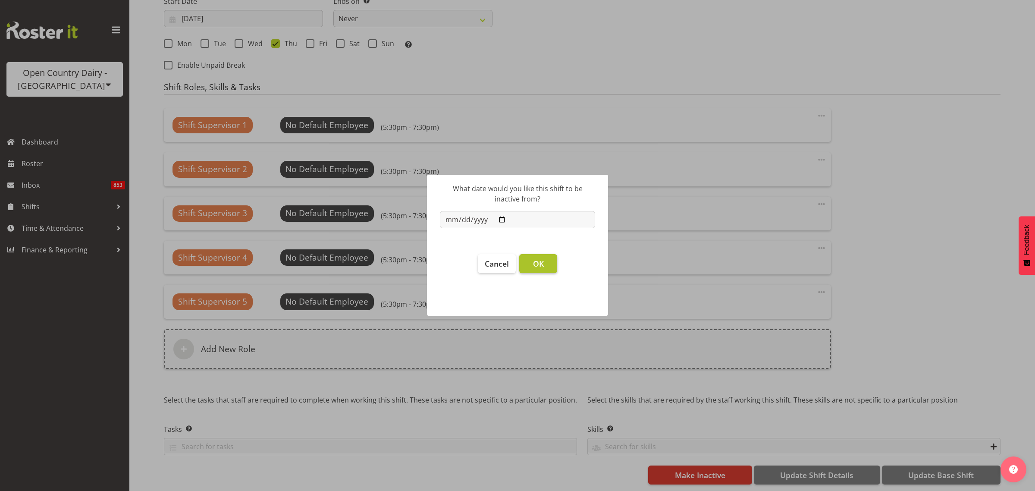
select select "732"
click at [540, 264] on span "OK" at bounding box center [538, 263] width 11 height 10
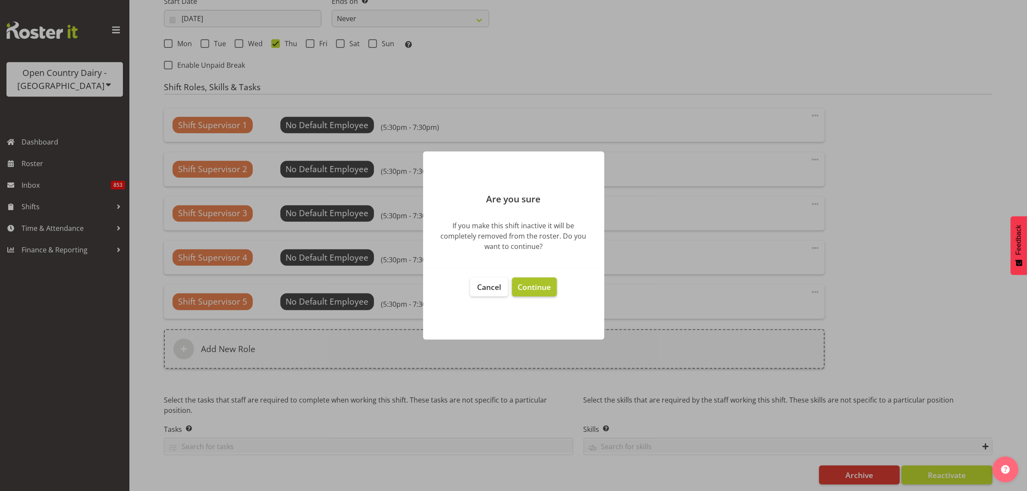
click at [538, 290] on span "Continue" at bounding box center [534, 287] width 33 height 10
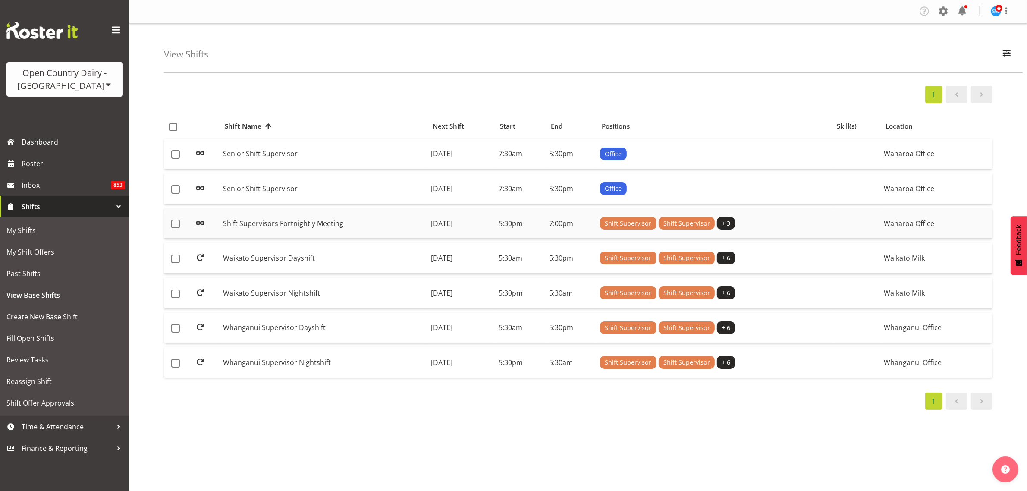
click at [298, 226] on td "Shift Supervisors Fortnightly Meeting" at bounding box center [324, 223] width 208 height 31
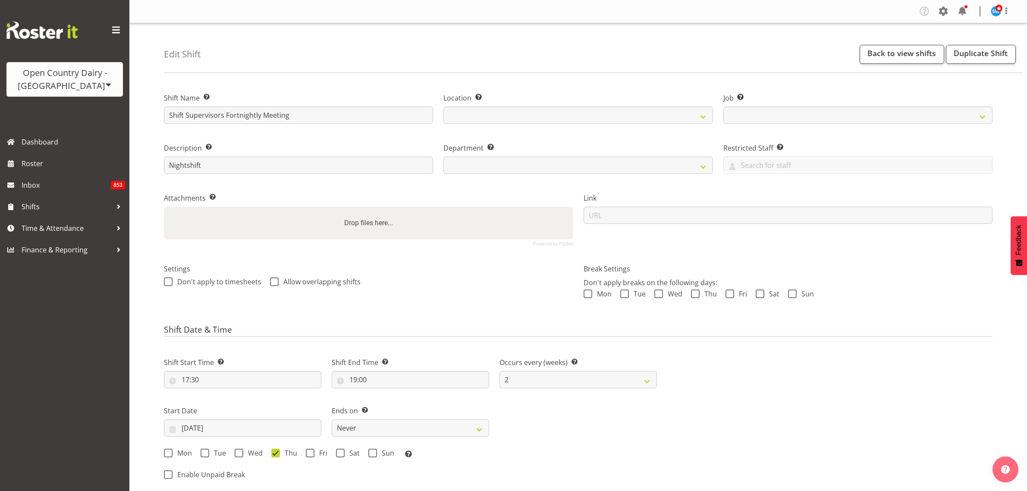
select select
select select "2"
select select
select select "9568"
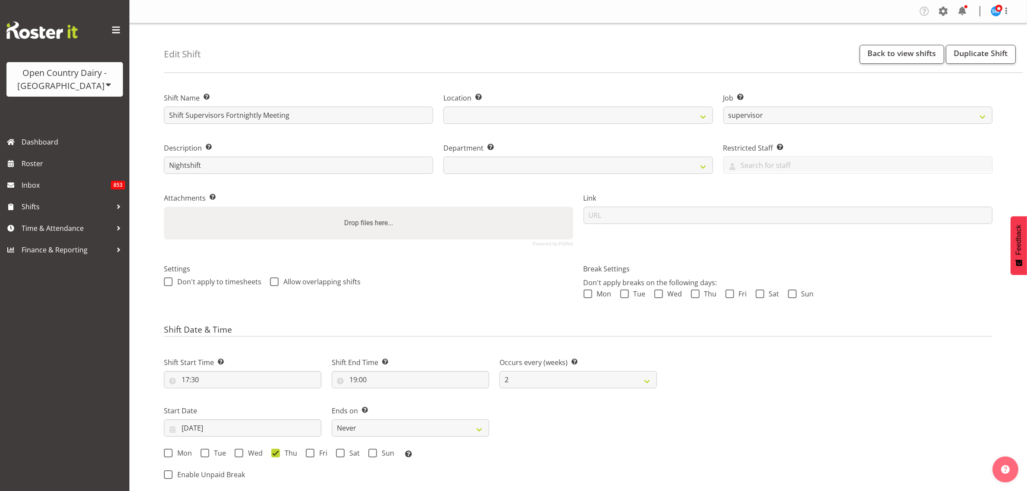
select select
select select "1040"
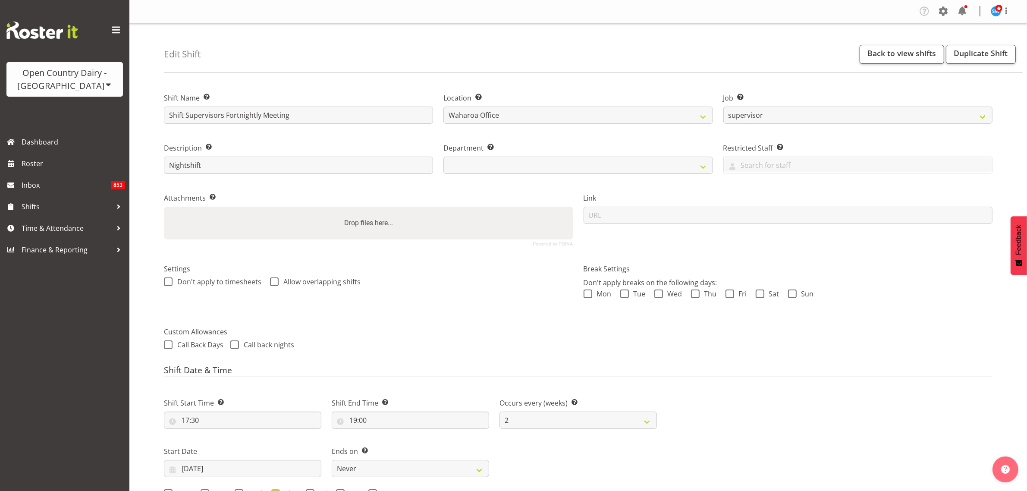
select select
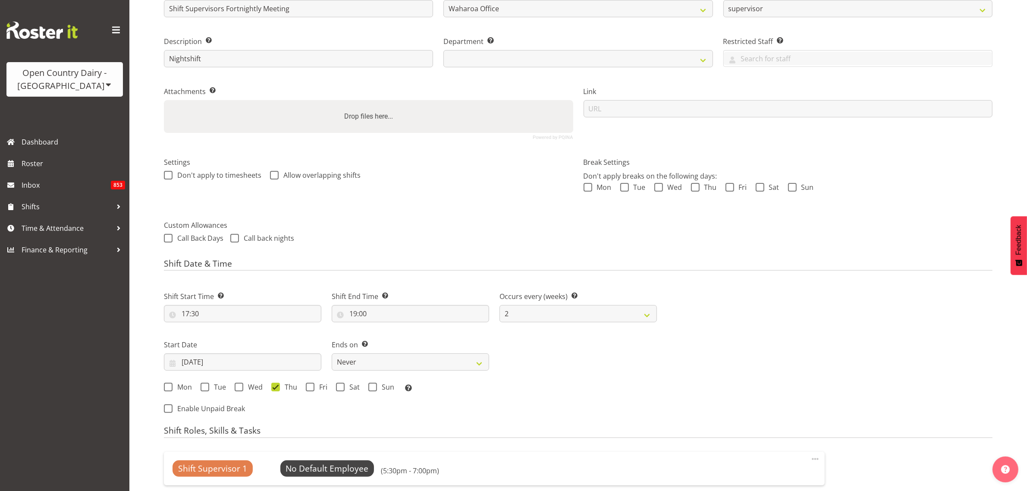
scroll to position [108, 0]
click at [193, 361] on input "31/07/2025" at bounding box center [242, 360] width 157 height 17
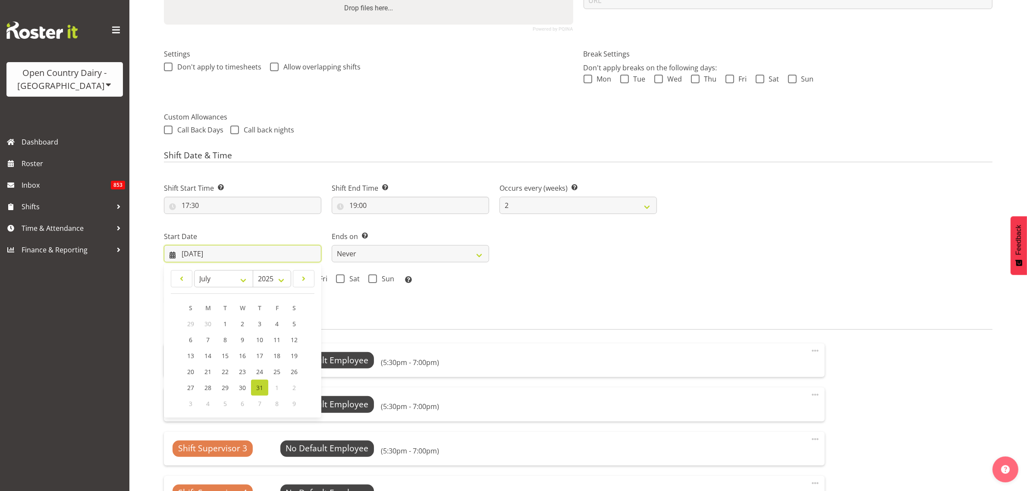
scroll to position [216, 0]
click at [245, 275] on select "January February March April May June July August September October November De…" at bounding box center [223, 277] width 59 height 17
select select "7"
click at [194, 270] on select "January February March April May June July August September October November De…" at bounding box center [223, 277] width 59 height 17
click at [260, 356] on span "14" at bounding box center [260, 355] width 7 height 8
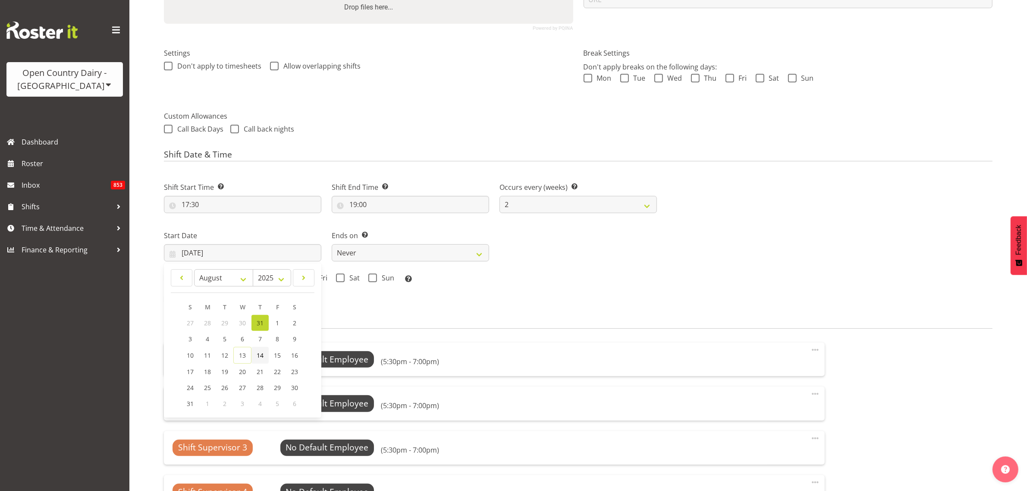
select select
type input "14/08/2025"
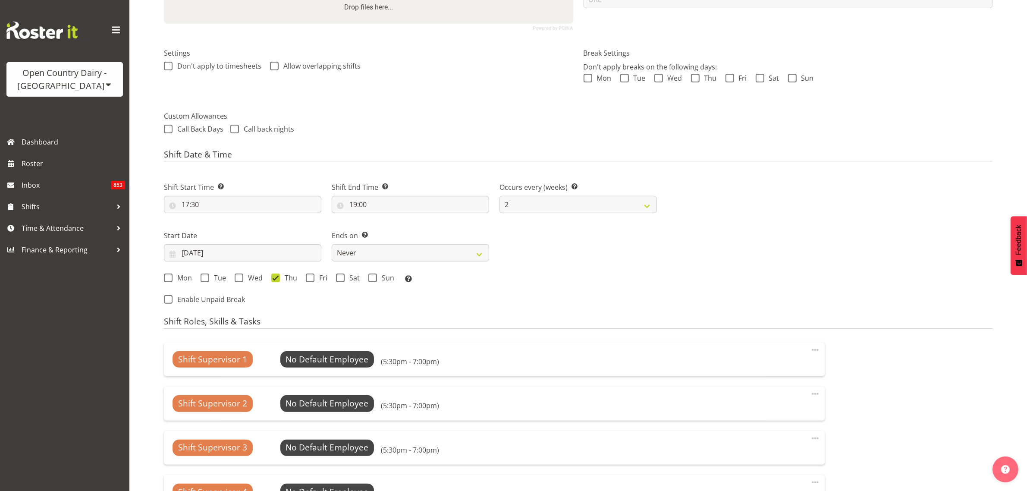
click at [544, 300] on div "Shift Start Time Set the time of the day you wish this shift to start 17:30 00 …" at bounding box center [410, 240] width 503 height 141
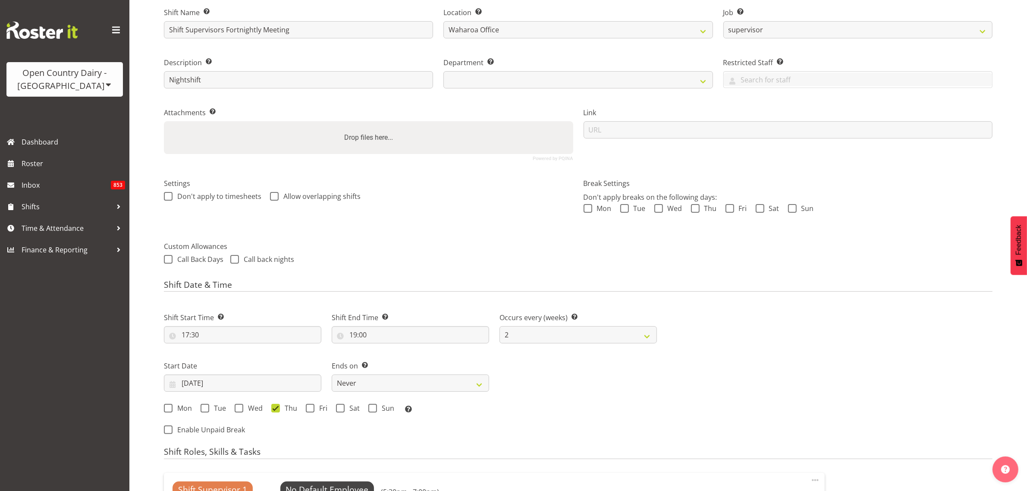
scroll to position [0, 0]
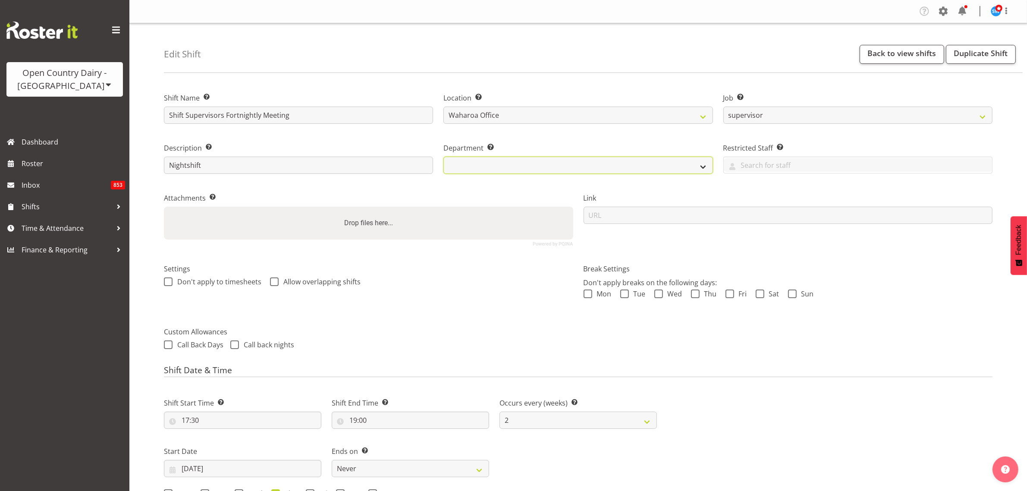
click at [674, 160] on select at bounding box center [577, 165] width 269 height 17
select select "732"
click at [699, 164] on select "701 702 703 704 705 706 707 708 709 710 711 712 713 714 715 716 717 718 719 720…" at bounding box center [577, 165] width 269 height 17
click at [699, 165] on select "701 702 703 704 705 706 707 708 709 710 711 712 713 714 715 716 717 718 719 720…" at bounding box center [577, 165] width 269 height 17
click at [443, 157] on select "701 702 703 704 705 706 707 708 709 710 711 712 713 714 715 716 717 718 719 720…" at bounding box center [577, 165] width 269 height 17
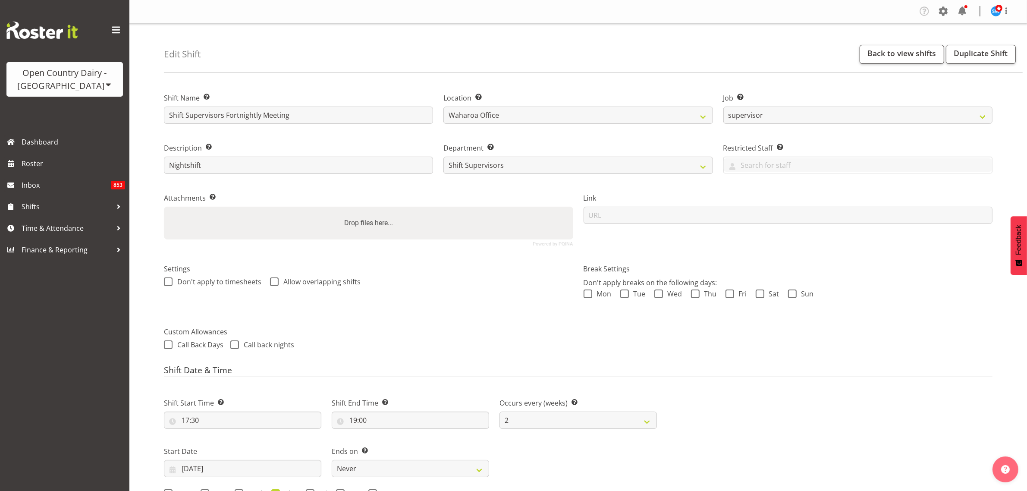
click at [764, 417] on div "Next Shifts" at bounding box center [830, 456] width 336 height 141
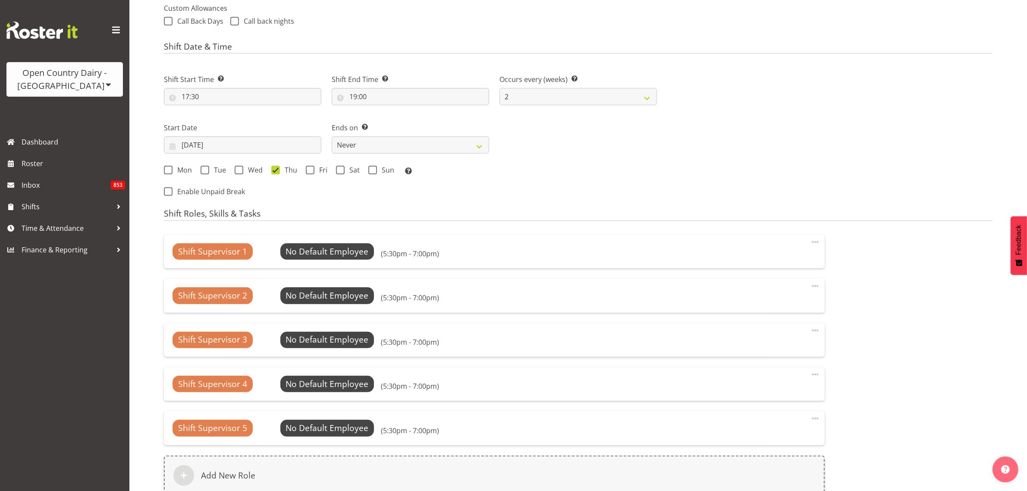
scroll to position [458, 0]
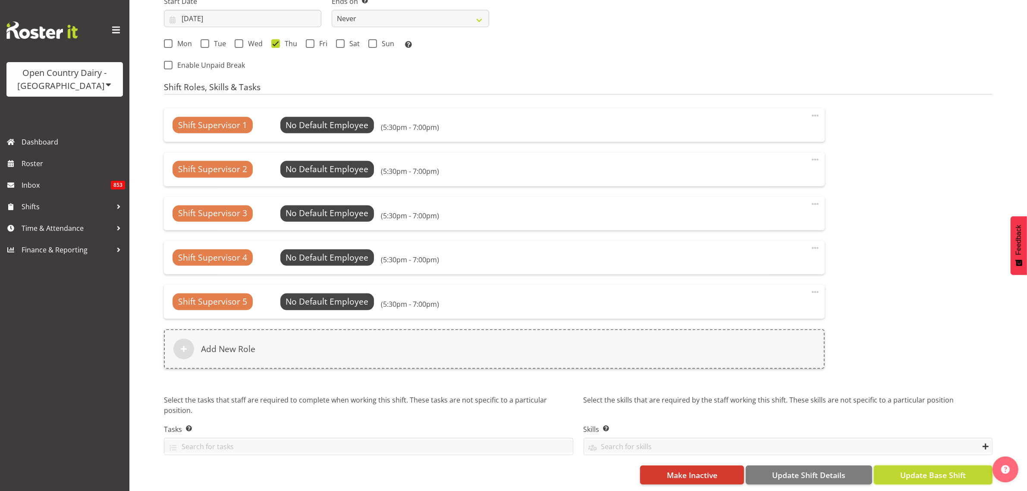
click at [923, 469] on span "Update Base Shift" at bounding box center [933, 474] width 66 height 11
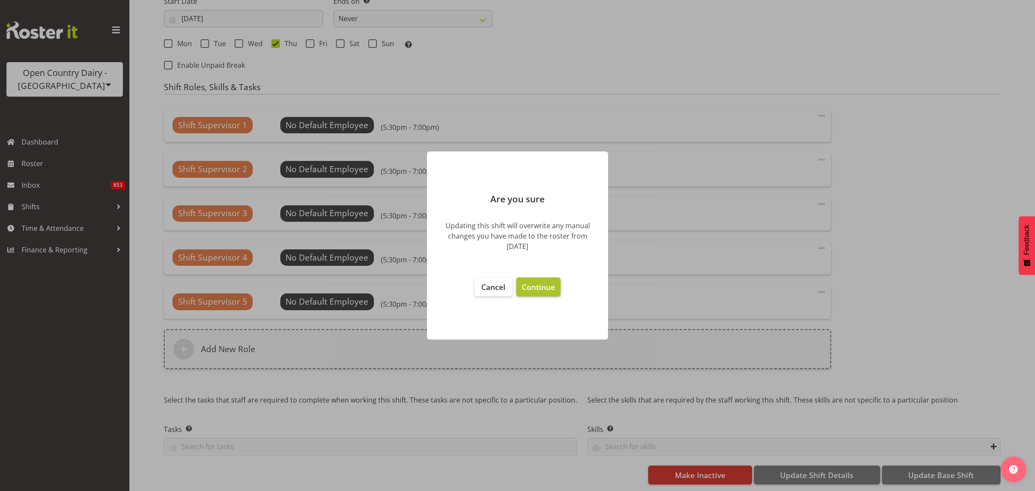
click at [542, 288] on span "Continue" at bounding box center [538, 287] width 33 height 10
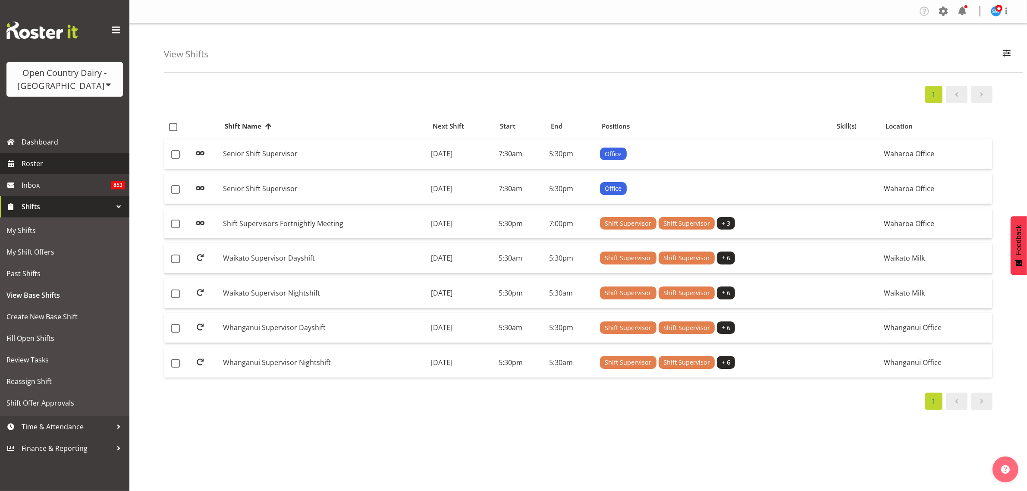
click at [33, 165] on span "Roster" at bounding box center [74, 163] width 104 height 13
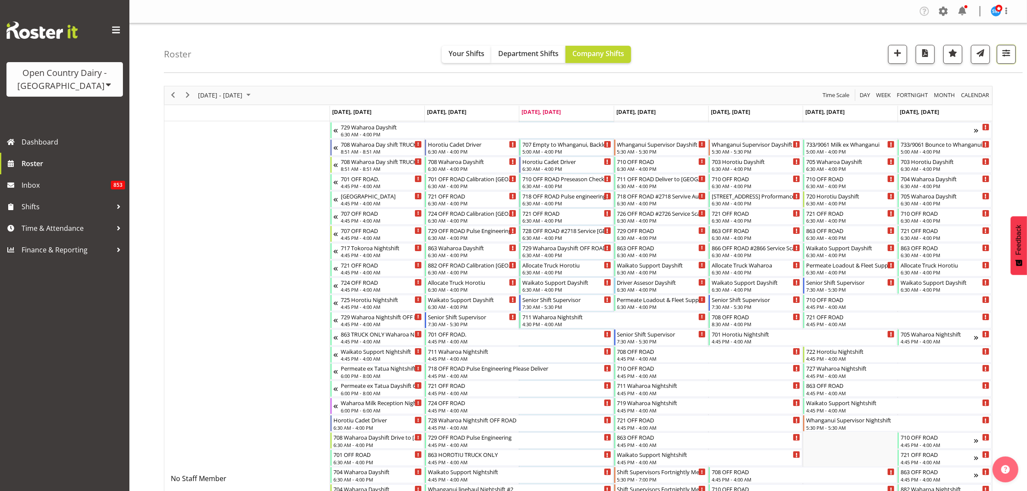
click at [1008, 58] on span "button" at bounding box center [1006, 52] width 11 height 11
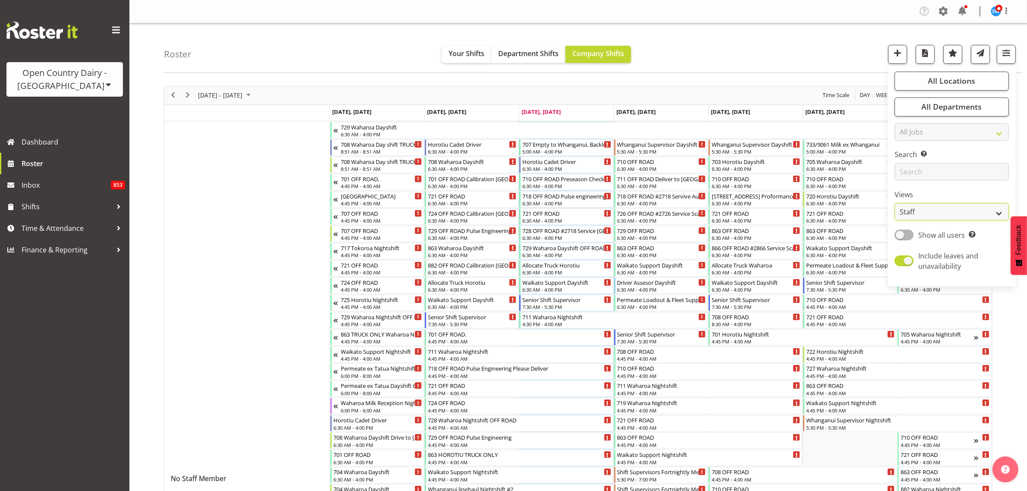
click at [998, 210] on select "Staff Role Shift - Horizontal Shift - Vertical Staff - Location" at bounding box center [951, 211] width 114 height 17
select select "shiftH"
click at [895, 203] on select "Staff Role Shift - Horizontal Shift - Vertical Staff - Location" at bounding box center [951, 211] width 114 height 17
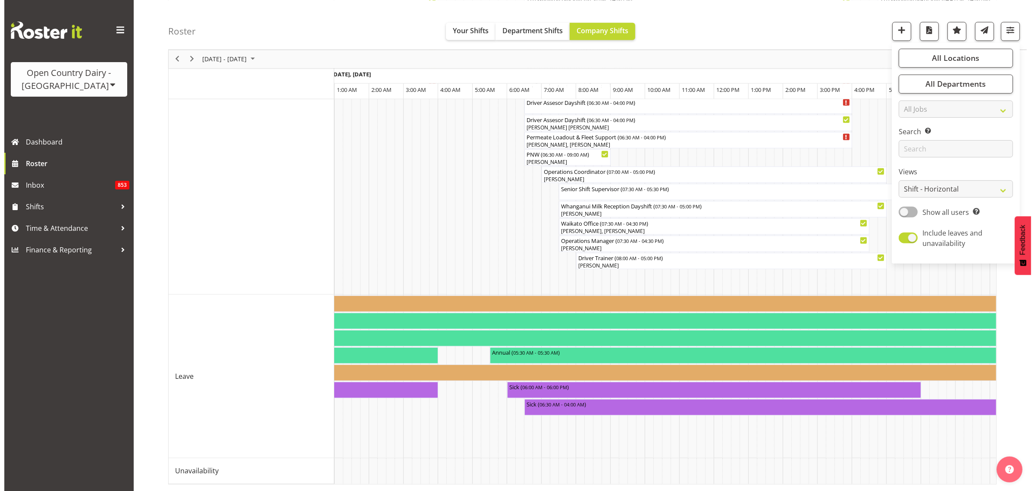
scroll to position [0, 2533]
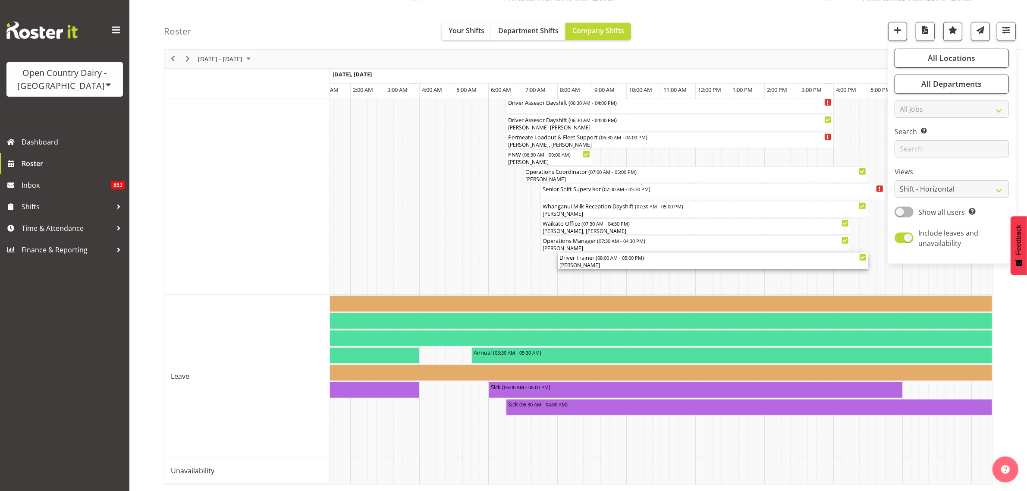
click at [708, 261] on div "Jason Porter" at bounding box center [712, 265] width 307 height 8
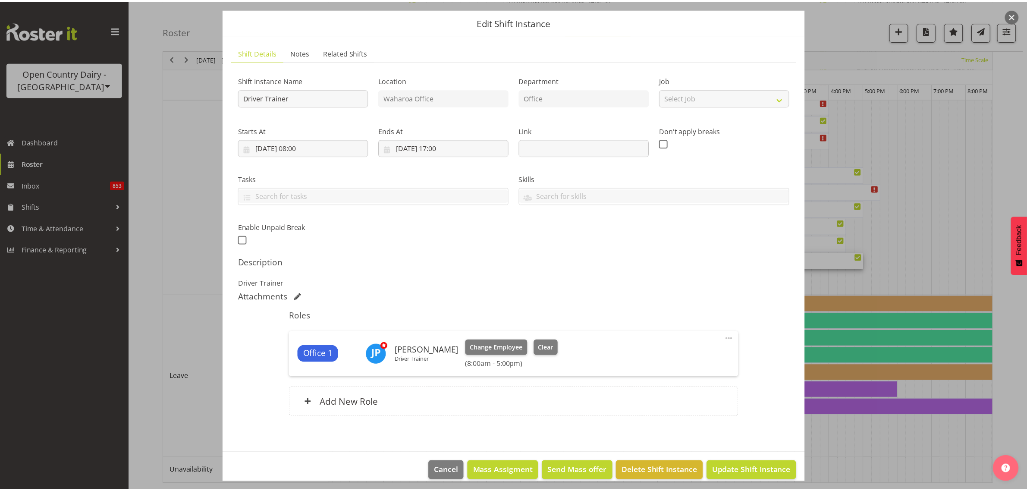
scroll to position [37, 0]
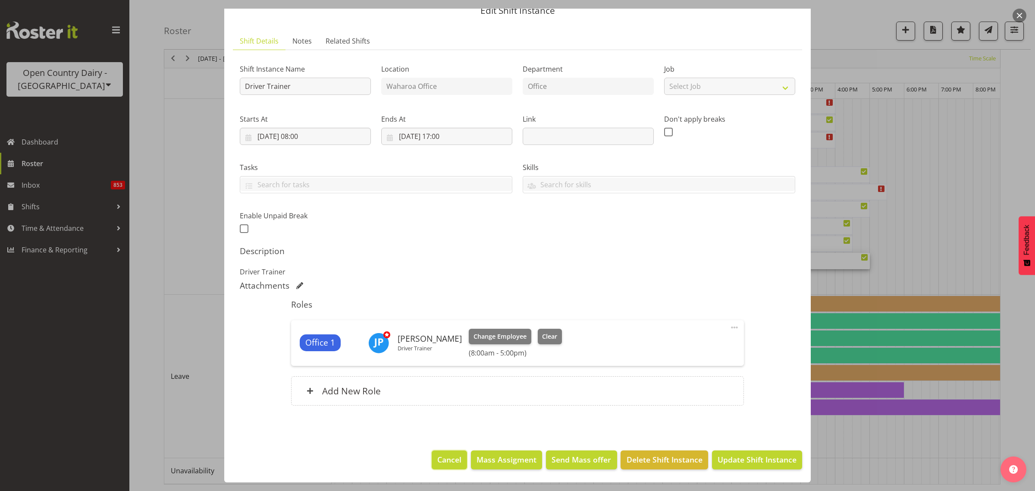
click at [445, 462] on span "Cancel" at bounding box center [449, 459] width 24 height 11
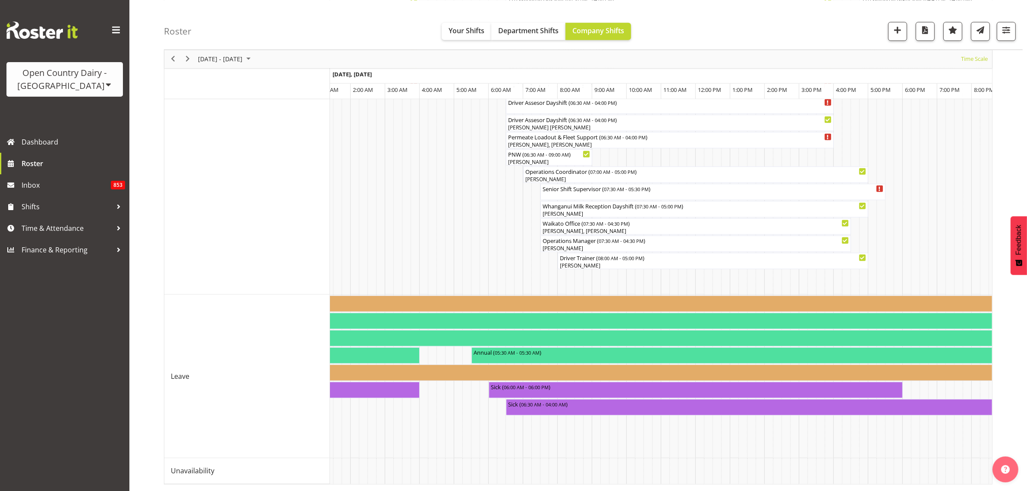
scroll to position [0, 2713]
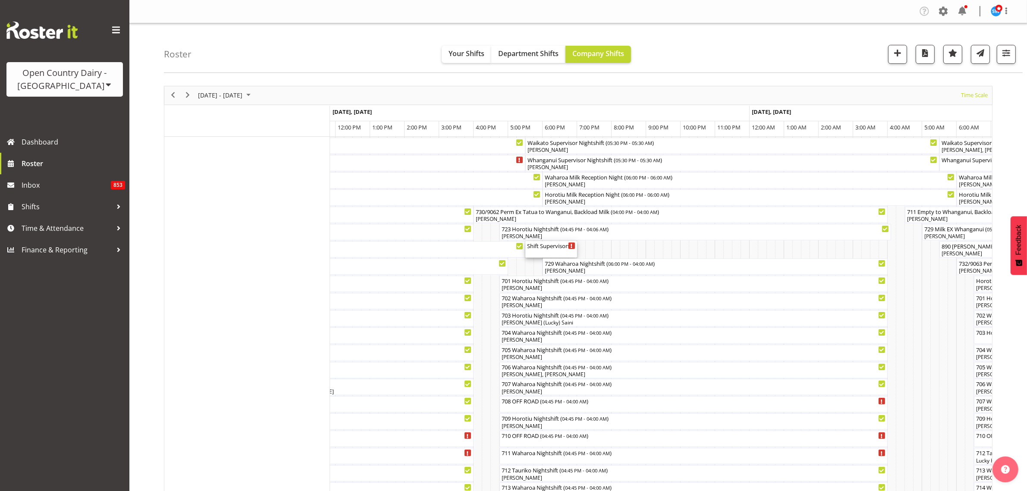
click at [559, 247] on div "Shift Supervisors Fortnightly Meeting ( 05:30 PM - 07:00 PM )" at bounding box center [551, 245] width 48 height 9
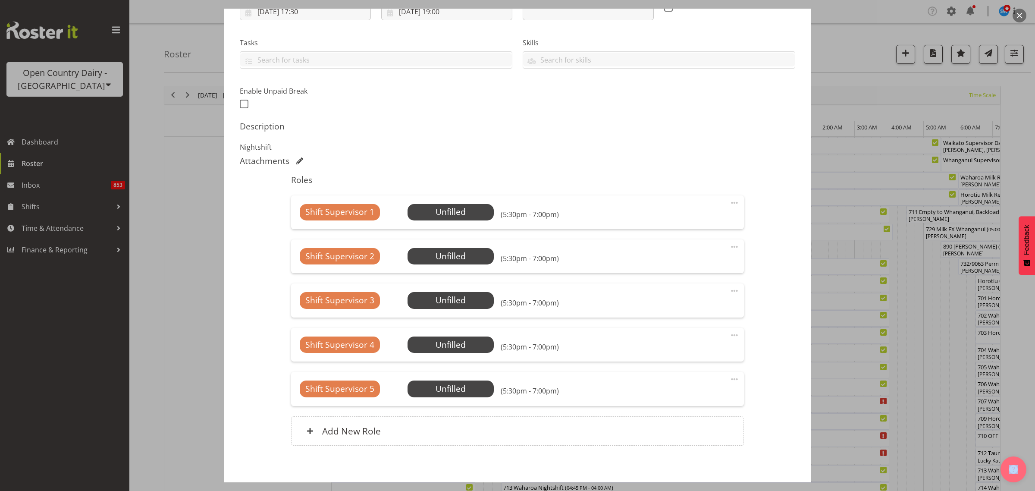
select select "9568"
click at [473, 215] on span "Select Employee" at bounding box center [450, 212] width 64 height 13
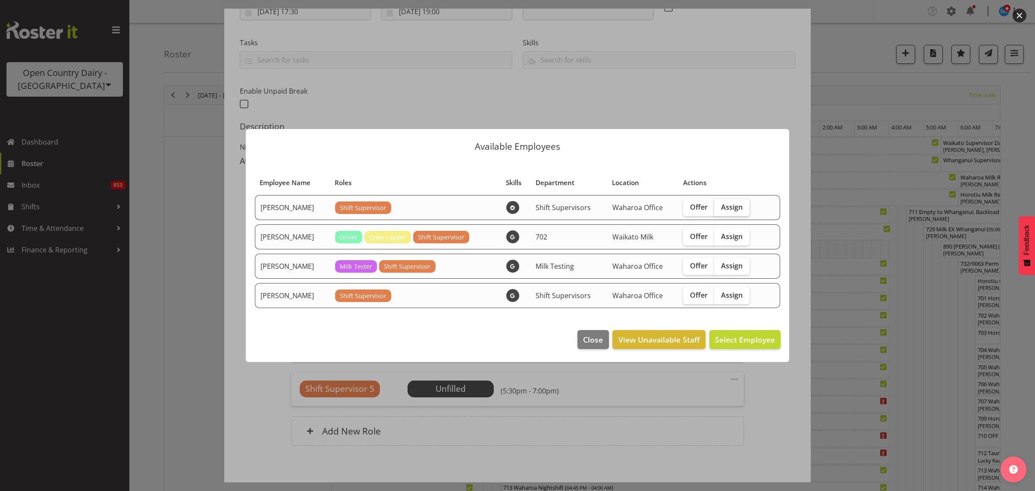
click at [731, 206] on span "Assign" at bounding box center [732, 207] width 22 height 9
click at [720, 206] on input "Assign" at bounding box center [717, 207] width 6 height 6
checkbox input "true"
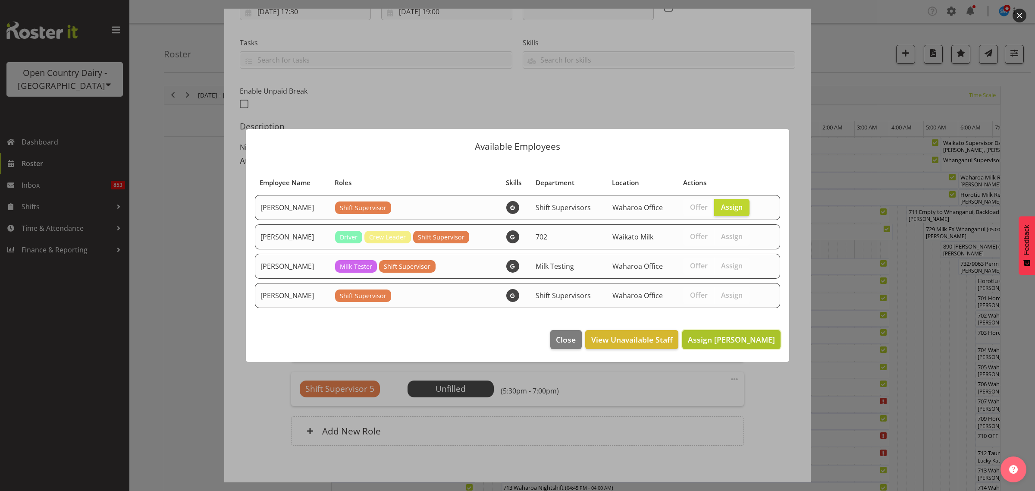
click at [751, 341] on span "Assign Harald Aalderink" at bounding box center [731, 339] width 87 height 10
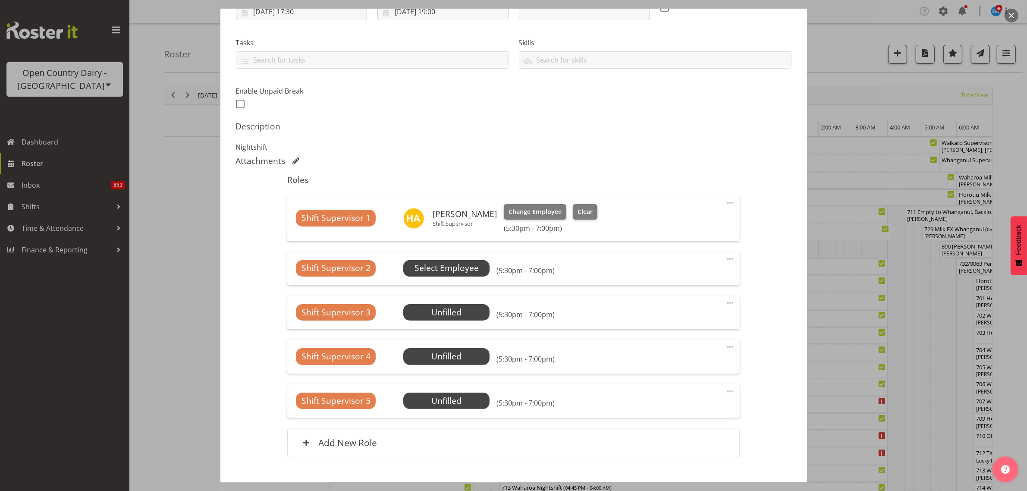
click at [469, 272] on span "Select Employee" at bounding box center [446, 268] width 64 height 13
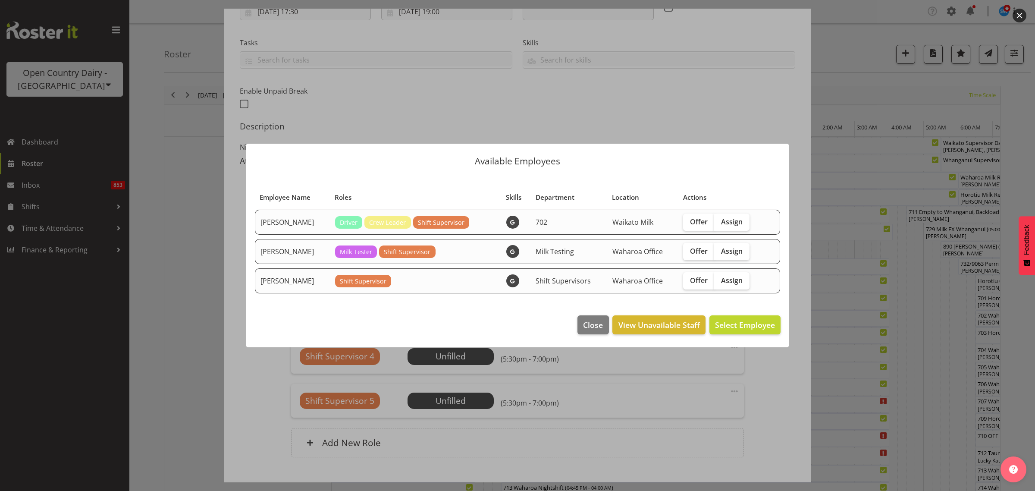
click at [374, 281] on span "Shift Supervisor" at bounding box center [363, 280] width 47 height 9
click at [732, 276] on span "Assign" at bounding box center [732, 280] width 22 height 9
click at [720, 277] on input "Assign" at bounding box center [717, 280] width 6 height 6
checkbox input "true"
click at [749, 321] on span "Assign Teresa Perkinson" at bounding box center [731, 325] width 87 height 10
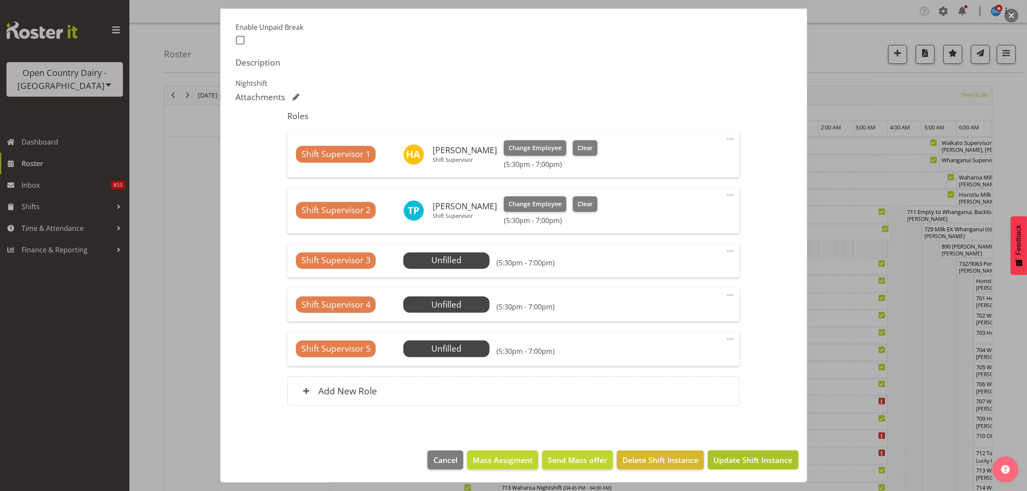
click at [763, 458] on span "Update Shift Instance" at bounding box center [752, 459] width 79 height 11
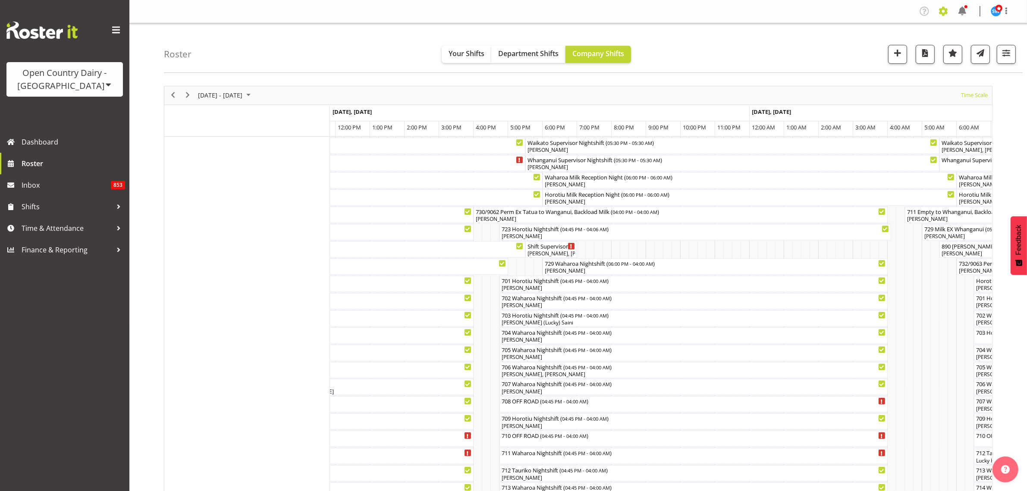
click at [941, 10] on span at bounding box center [943, 11] width 14 height 14
click at [882, 89] on link "Employees" at bounding box center [890, 94] width 119 height 16
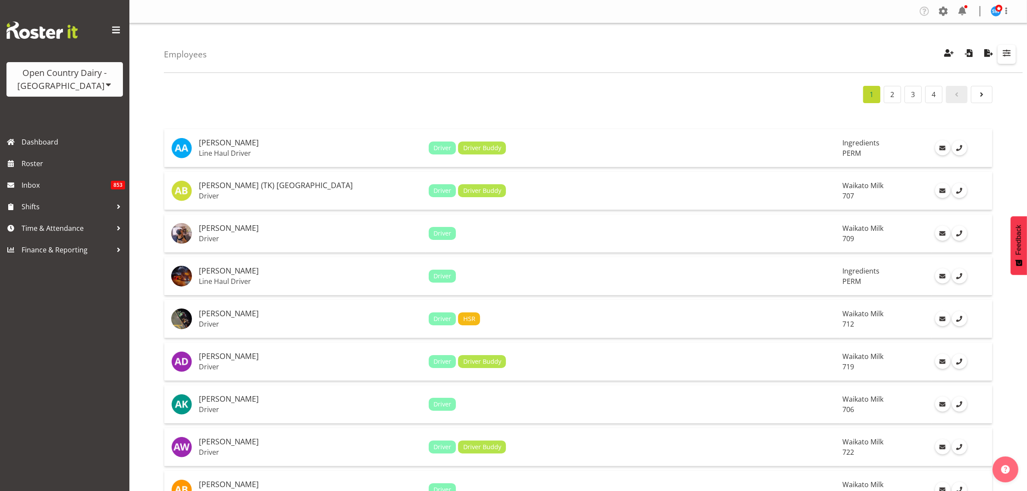
click at [1008, 54] on span "button" at bounding box center [1006, 52] width 11 height 11
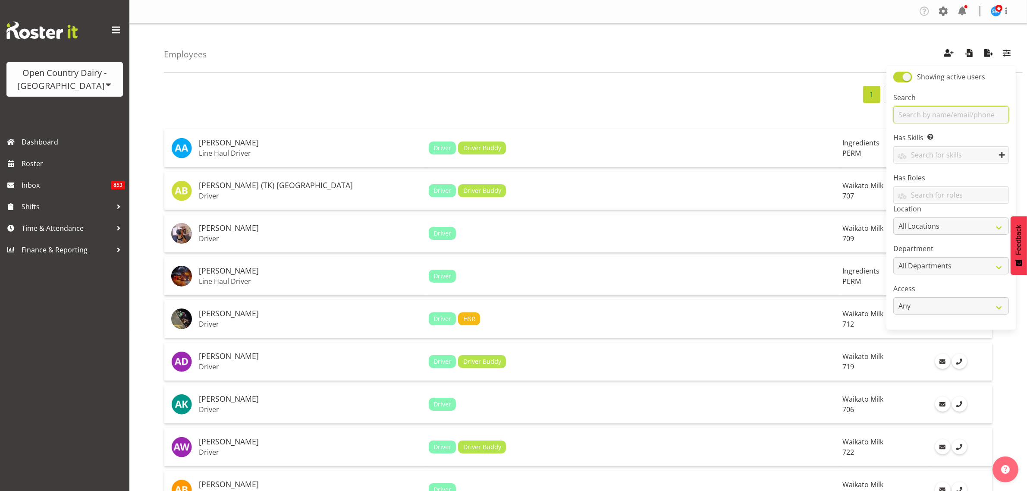
click at [948, 111] on input "text" at bounding box center [951, 114] width 116 height 17
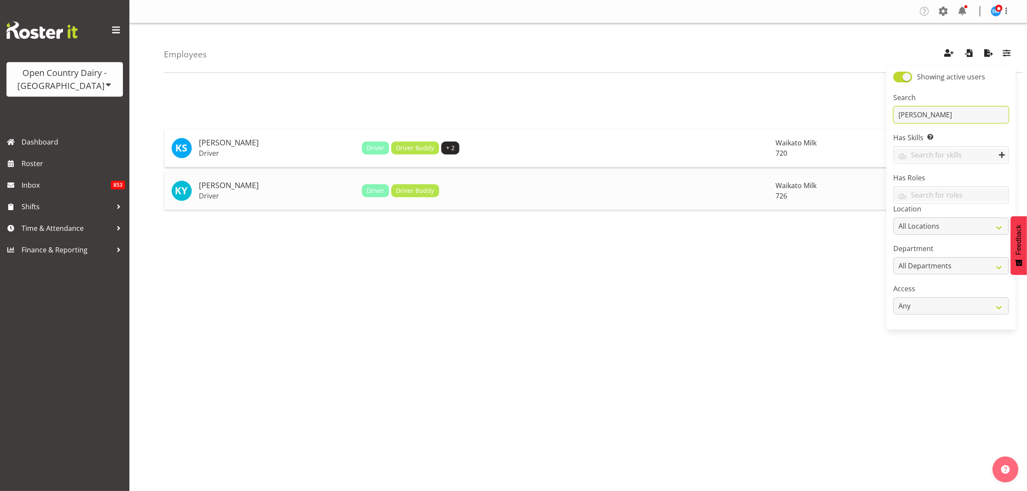
type input "[PERSON_NAME]"
click at [229, 185] on h5 "[PERSON_NAME]" at bounding box center [277, 185] width 156 height 9
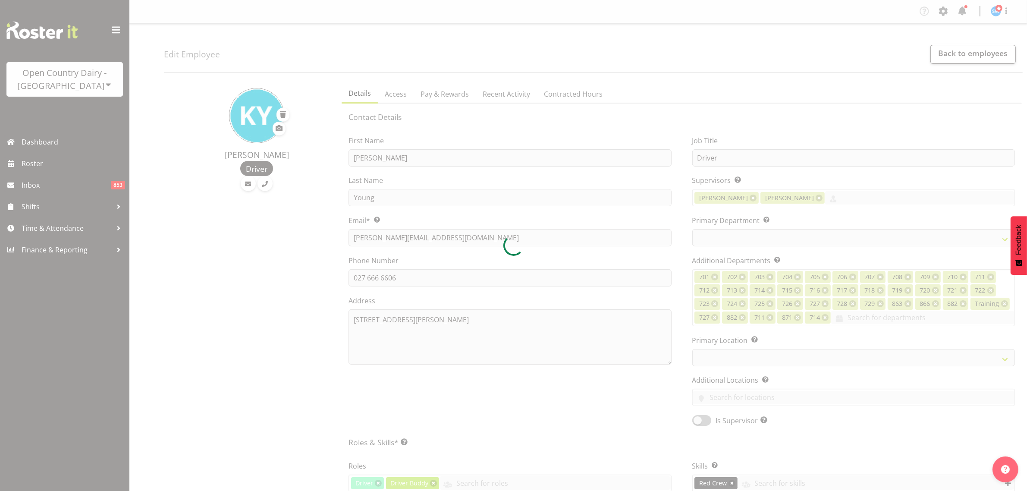
select select
select select "1054"
select select "808"
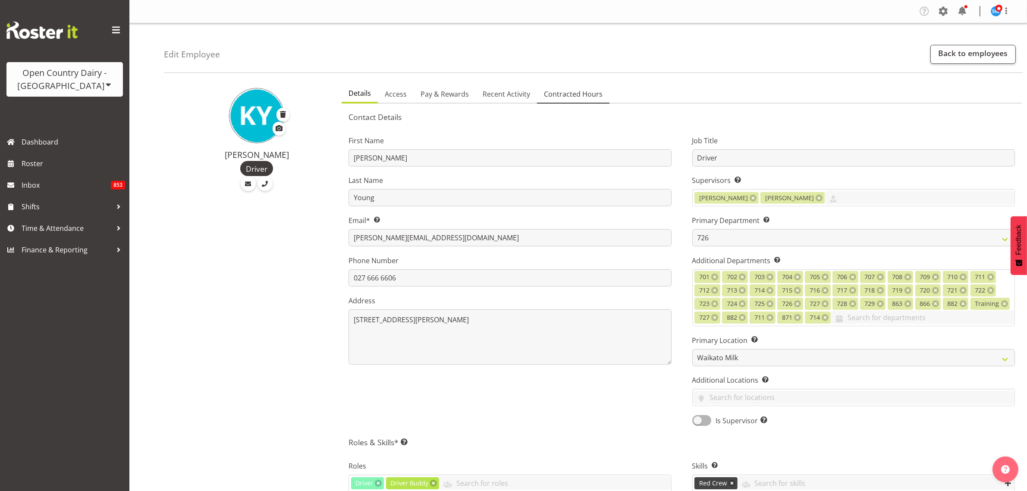
click at [568, 95] on span "Contracted Hours" at bounding box center [573, 94] width 59 height 10
